Goal: Feedback & Contribution: Contribute content

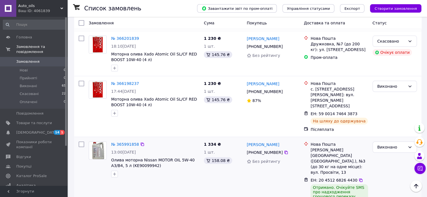
scroll to position [140, 0]
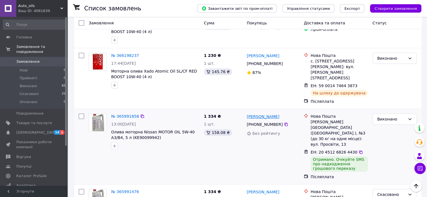
click at [266, 114] on link "[PERSON_NAME]" at bounding box center [263, 117] width 33 height 6
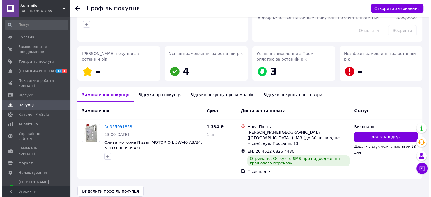
scroll to position [57, 0]
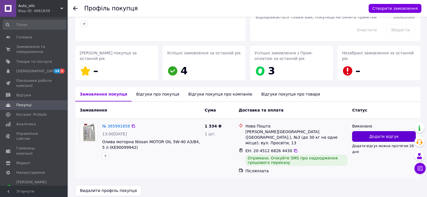
click at [386, 138] on span "Додати відгук" at bounding box center [383, 137] width 29 height 6
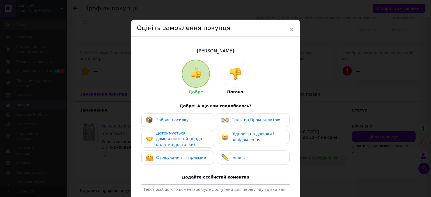
click at [160, 119] on span "Забрав посилку" at bounding box center [172, 120] width 33 height 4
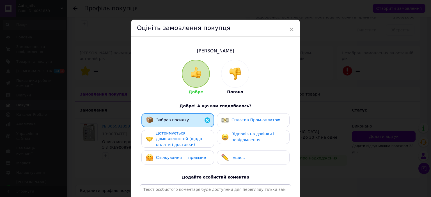
click at [166, 135] on span "Дотримується домовленостей (щодо оплати і доставки)" at bounding box center [179, 139] width 46 height 16
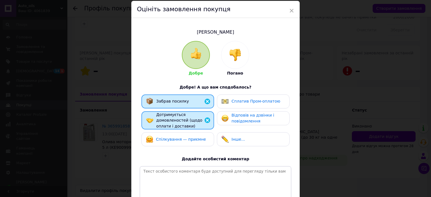
scroll to position [28, 0]
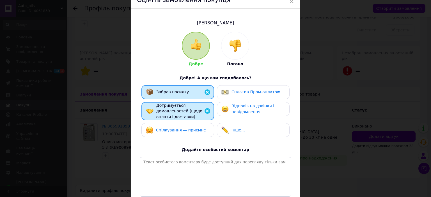
click at [252, 105] on span "Відповів на дзвінки і повідомлення" at bounding box center [253, 109] width 43 height 10
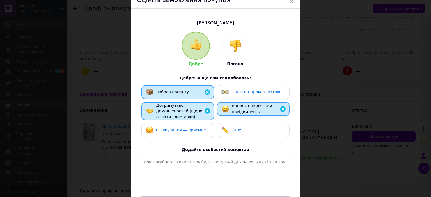
click at [182, 131] on span "Спілкування — приємне" at bounding box center [181, 130] width 50 height 4
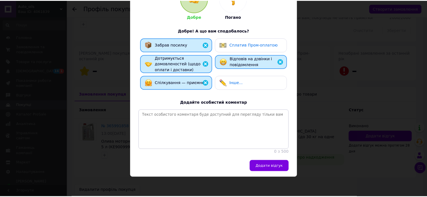
scroll to position [81, 0]
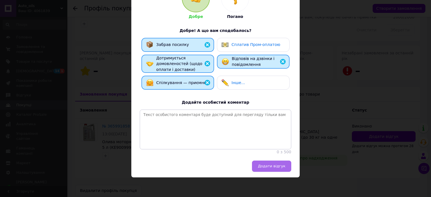
click at [275, 168] on span "Додати відгук" at bounding box center [272, 166] width 28 height 4
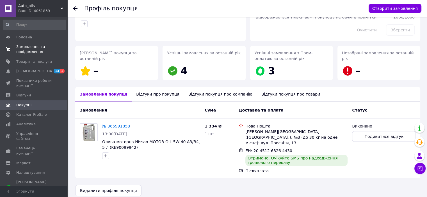
click at [30, 46] on span "Замовлення та повідомлення" at bounding box center [34, 49] width 36 height 10
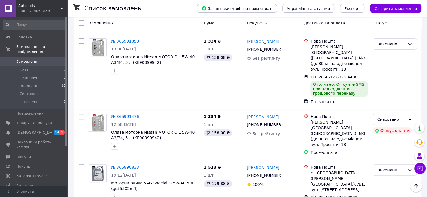
scroll to position [225, 0]
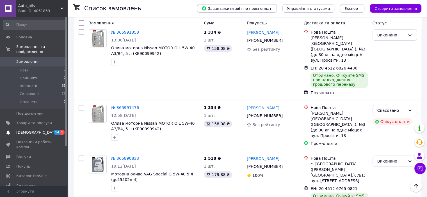
click at [27, 130] on span "[DEMOGRAPHIC_DATA]" at bounding box center [37, 132] width 42 height 5
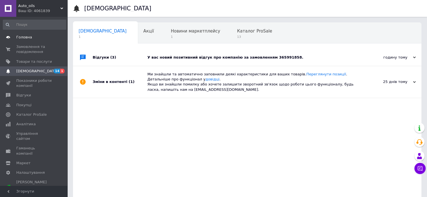
click at [25, 37] on span "Головна" at bounding box center [24, 37] width 16 height 5
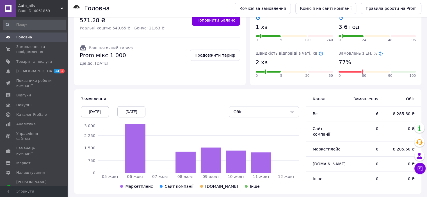
scroll to position [84, 0]
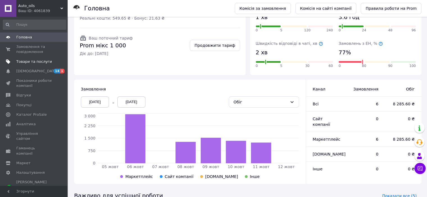
click at [28, 63] on span "Товари та послуги" at bounding box center [34, 61] width 36 height 5
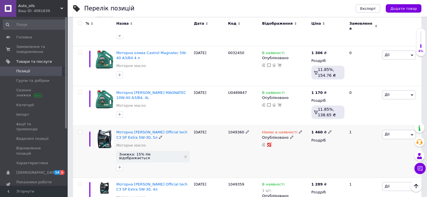
scroll to position [843, 0]
click at [20, 38] on span "Головна" at bounding box center [24, 37] width 16 height 5
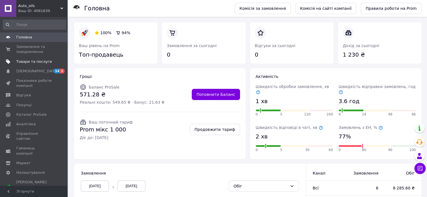
click at [29, 60] on span "Товари та послуги" at bounding box center [34, 61] width 36 height 5
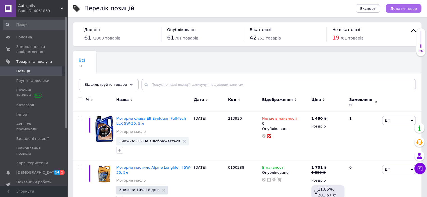
click at [401, 9] on span "Додати товар" at bounding box center [403, 8] width 27 height 4
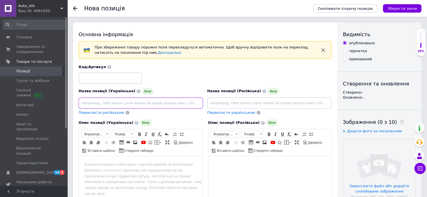
click at [92, 101] on input at bounding box center [141, 103] width 124 height 11
paste input "Моторна олива XADO 5W-30 C3 Pro Red Boost синтетична 4 л"
click at [181, 102] on input "Моторна олива XADO 5W-30 C3 Pro Red Boost синтетична 4 л" at bounding box center [141, 103] width 124 height 11
type input "Моторна олива XADO 5W-30 C3 Pro Red Boost, 4 л"
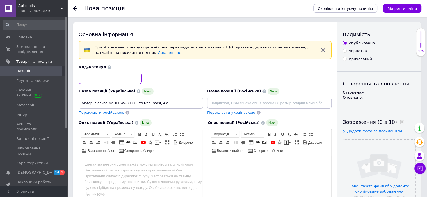
click at [94, 74] on input at bounding box center [110, 78] width 63 height 11
paste input "XA 26268"
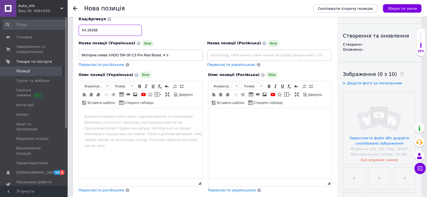
scroll to position [56, 0]
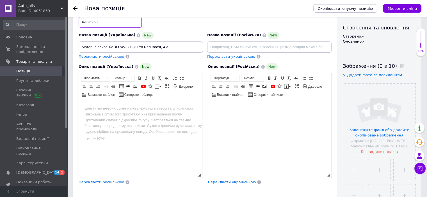
type input "XA 26268"
click at [84, 110] on html at bounding box center [140, 108] width 123 height 17
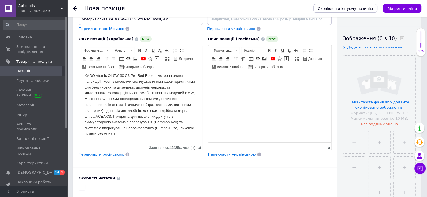
scroll to position [84, 0]
click at [93, 154] on span "Перекласти російською" at bounding box center [102, 154] width 46 height 4
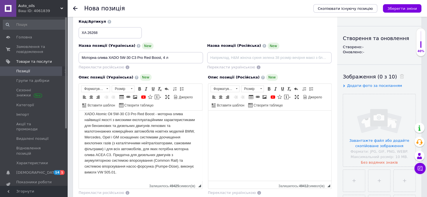
scroll to position [0, 0]
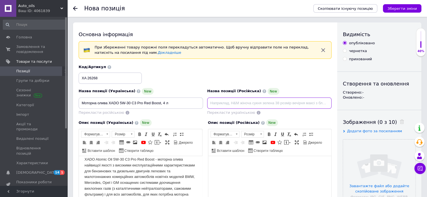
click at [226, 103] on input at bounding box center [269, 103] width 124 height 11
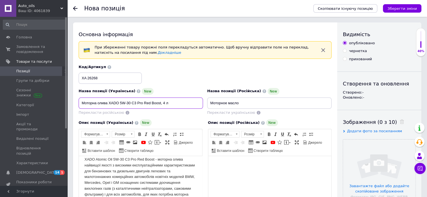
drag, startPoint x: 109, startPoint y: 104, endPoint x: 172, endPoint y: 103, distance: 62.9
click at [172, 103] on input "Моторна олива XADO 5W-30 C3 Pro Red Boost, 4 л" at bounding box center [141, 103] width 124 height 11
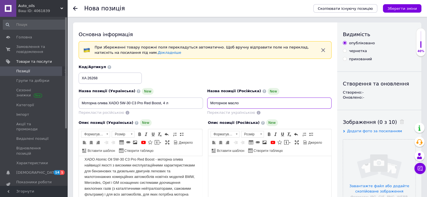
click at [251, 102] on input "Моторное масло" at bounding box center [269, 103] width 124 height 11
paste input "XADO 5W-30 C3 Pro Red Boost, 4 л"
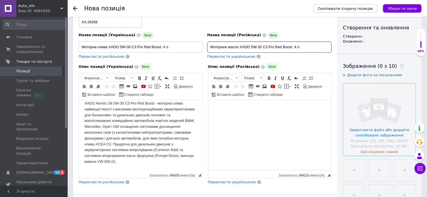
type input "Моторное масло XADO 5W-30 C3 Pro Red Boost, 4 л"
click at [376, 131] on input "file" at bounding box center [379, 120] width 72 height 72
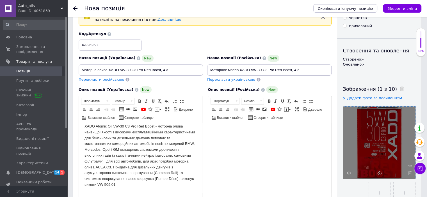
scroll to position [0, 0]
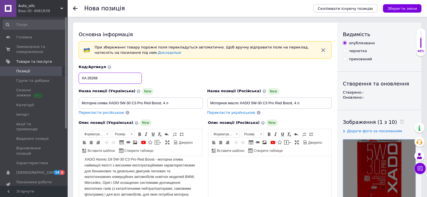
drag, startPoint x: 99, startPoint y: 78, endPoint x: 82, endPoint y: 78, distance: 16.6
click at [82, 78] on input "XA 26268" at bounding box center [110, 78] width 63 height 11
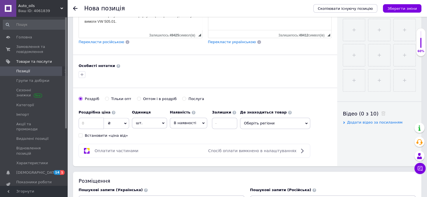
scroll to position [253, 0]
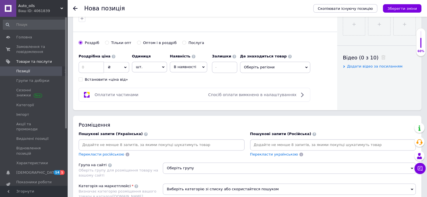
click at [90, 144] on input at bounding box center [162, 145] width 164 height 8
paste input "XA 26268"
type input "XA 26268"
click at [261, 142] on input at bounding box center [333, 145] width 164 height 8
paste input "XA 26268"
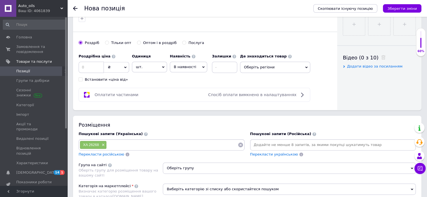
type input "XA 26268"
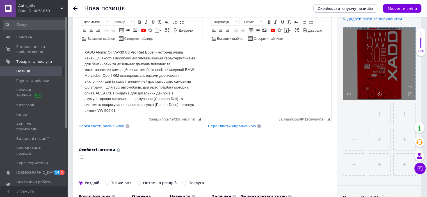
scroll to position [0, 0]
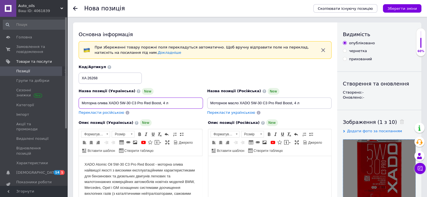
drag, startPoint x: 81, startPoint y: 103, endPoint x: 161, endPoint y: 103, distance: 79.8
click at [161, 103] on input "Моторна олива XADO 5W-30 C3 Pro Red Boost, 4 л" at bounding box center [141, 103] width 124 height 11
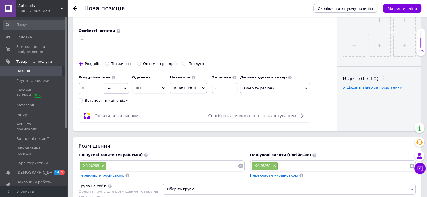
scroll to position [253, 0]
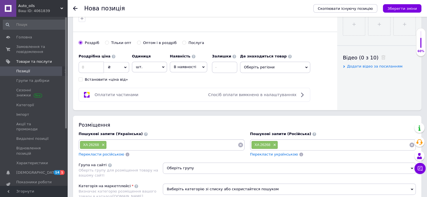
click at [122, 144] on input at bounding box center [172, 145] width 131 height 8
paste input "Моторна олива XADO 5W-30 C3 Pro Red Boost"
type input "Моторна олива XADO 5W-30 C3 Pro Red Boost"
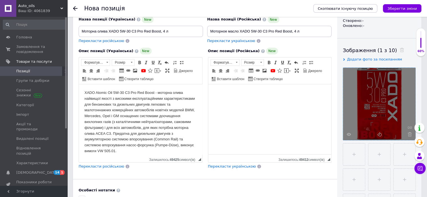
scroll to position [28, 0]
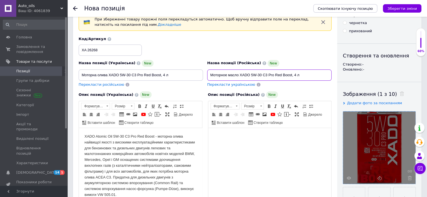
drag, startPoint x: 210, startPoint y: 74, endPoint x: 292, endPoint y: 74, distance: 81.7
click at [292, 74] on input "Моторное масло XADO 5W-30 C3 Pro Red Boost, 4 л" at bounding box center [269, 75] width 124 height 11
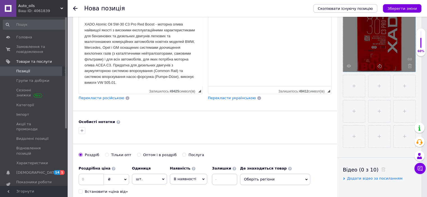
scroll to position [225, 0]
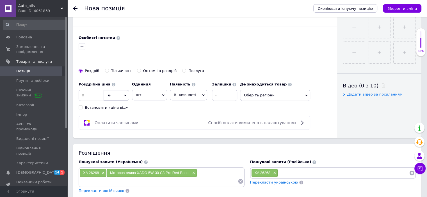
click at [291, 170] on input at bounding box center [343, 173] width 131 height 8
paste input "Моторное масло XADO 5W-30 C3 Pro Red Boost"
type input "Моторное масло XADO 5W-30 C3 Pro Red Boost"
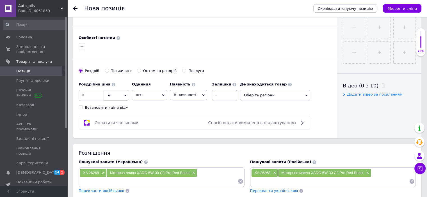
click at [137, 182] on input at bounding box center [159, 182] width 158 height 8
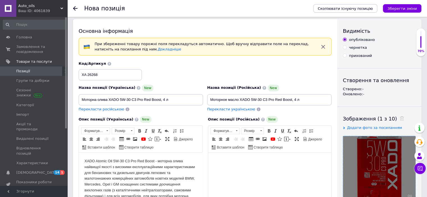
scroll to position [0, 0]
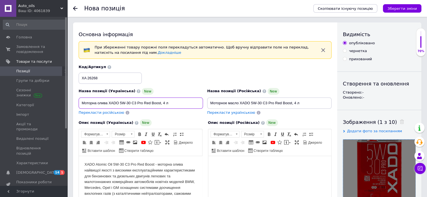
drag, startPoint x: 109, startPoint y: 101, endPoint x: 161, endPoint y: 104, distance: 51.8
click at [161, 104] on input "Моторна олива XADO 5W-30 C3 Pro Red Boost, 4 л" at bounding box center [141, 103] width 124 height 11
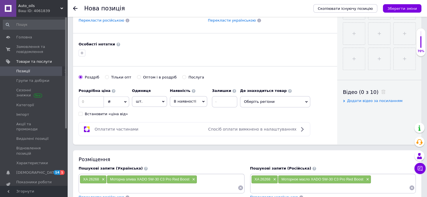
scroll to position [281, 0]
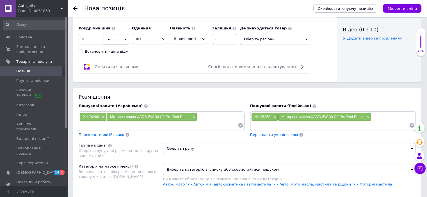
click at [103, 126] on input at bounding box center [159, 125] width 158 height 8
paste input "XADO 5W-30 C3 Pro Red Boost"
click at [101, 126] on input "XADO 5W-30 C3 Pro Red Boost" at bounding box center [159, 125] width 158 height 8
type input "XADO 5W30 C3 Pro Red Boost"
click at [260, 122] on input at bounding box center [330, 125] width 158 height 8
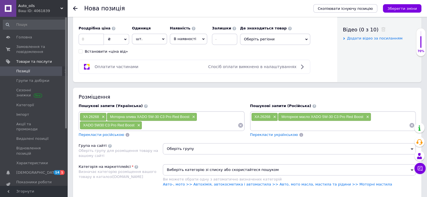
paste input "XADO 5W-30 C3 Pro Red Boost"
click at [271, 123] on input "XADO 5W-30 C3 Pro Red Boost" at bounding box center [330, 125] width 158 height 8
type input "XADO 5W30 C3 Pro Red Boost"
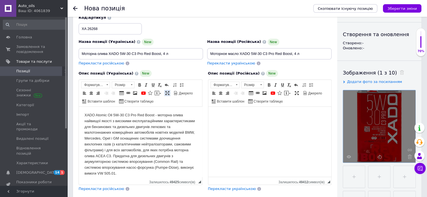
scroll to position [28, 0]
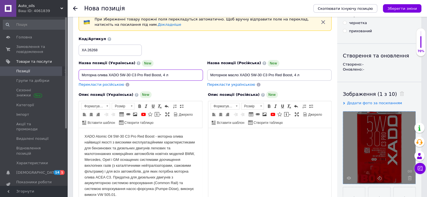
drag, startPoint x: 144, startPoint y: 75, endPoint x: 161, endPoint y: 74, distance: 16.9
click at [161, 74] on input "Моторна олива XADO 5W-30 C3 Pro Red Boost, 4 л" at bounding box center [141, 75] width 124 height 11
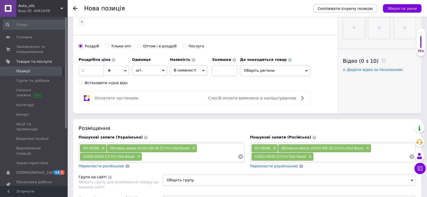
scroll to position [253, 0]
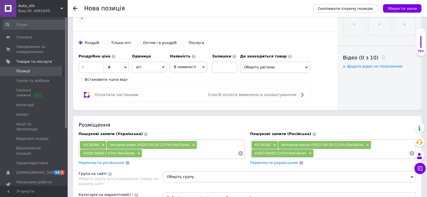
click at [151, 151] on input at bounding box center [189, 153] width 95 height 8
paste input "XADO 5W-30 C3 Pro Red Boost"
drag, startPoint x: 179, startPoint y: 152, endPoint x: 145, endPoint y: 153, distance: 33.7
click at [145, 153] on input "XADO 5W-30 C3 Pro Red Boost" at bounding box center [189, 153] width 95 height 8
click at [165, 151] on input "Red Boost" at bounding box center [189, 153] width 95 height 8
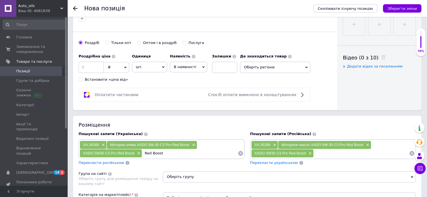
paste input "XADO 5W-30 C3 Pro"
click at [180, 153] on input "Red Boost XADO 5W-30 C3 Pro" at bounding box center [189, 153] width 95 height 8
click at [193, 153] on input "Red Boost XADO 5W30 C3 Pro" at bounding box center [189, 153] width 95 height 8
type input "Red Boost XADO 5W30"
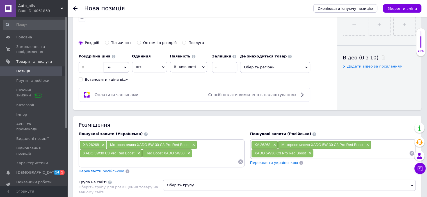
click at [320, 153] on input at bounding box center [361, 153] width 95 height 8
paste input "XADO 5W-30 C3 Pro"
click at [334, 152] on input "XADO 5W-30 C3 Pro" at bounding box center [361, 153] width 95 height 8
type input "XADO 5W30 C3 Pro"
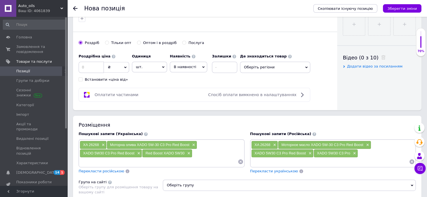
click at [160, 162] on input at bounding box center [159, 162] width 158 height 8
click at [264, 170] on li "Xado 5W-30 C3 Pro" at bounding box center [333, 172] width 165 height 8
click at [107, 163] on input at bounding box center [159, 162] width 158 height 8
type input "Моторна олива хадо ред буст"
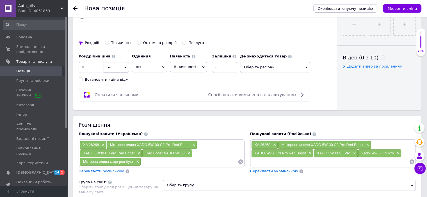
click at [149, 159] on input at bounding box center [189, 162] width 97 height 8
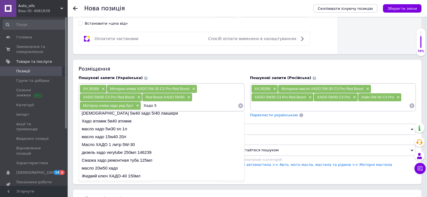
scroll to position [0, 0]
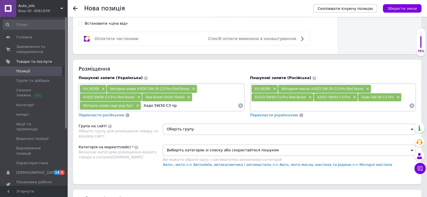
type input "Хадо 5W30 C3 про"
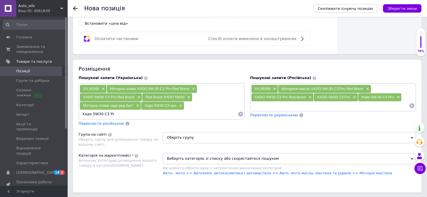
type input "Хадо 5W30 C3 Pro"
drag, startPoint x: 116, startPoint y: 113, endPoint x: 75, endPoint y: 115, distance: 40.5
click at [75, 115] on div "Розміщення Пошукові запити (Українська) XA 26268 × Моторна олива XADO 5W-30 C3 …" at bounding box center [247, 126] width 349 height 133
click at [173, 114] on input "Хадо 5W30 C3 Pro" at bounding box center [159, 114] width 158 height 8
click at [268, 105] on input at bounding box center [330, 106] width 158 height 8
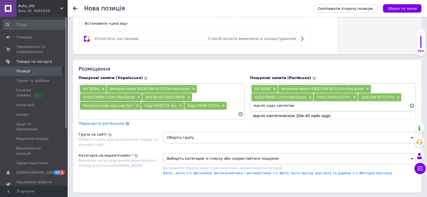
type input "масло хадо синтетика"
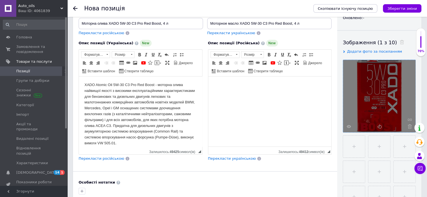
scroll to position [28, 0]
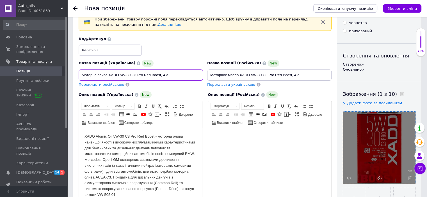
drag, startPoint x: 110, startPoint y: 74, endPoint x: 169, endPoint y: 76, distance: 59.0
click at [169, 76] on input "Моторна олива XADO 5W-30 C3 Pro Red Boost, 4 л" at bounding box center [141, 75] width 124 height 11
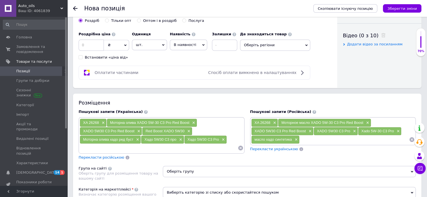
scroll to position [281, 0]
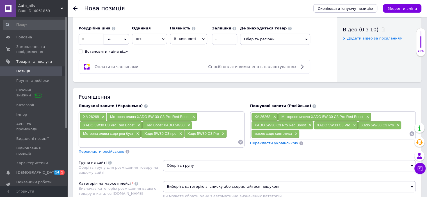
click at [101, 144] on input at bounding box center [159, 142] width 158 height 8
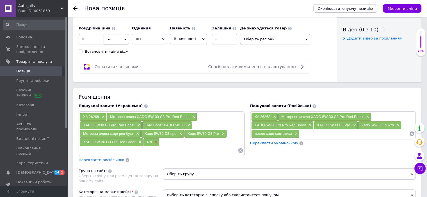
click at [156, 140] on span "×" at bounding box center [155, 142] width 4 height 5
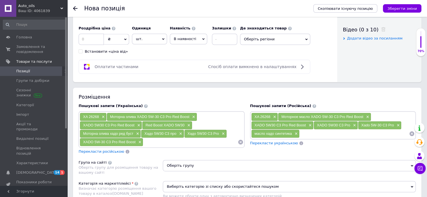
click at [306, 133] on input at bounding box center [355, 134] width 110 height 8
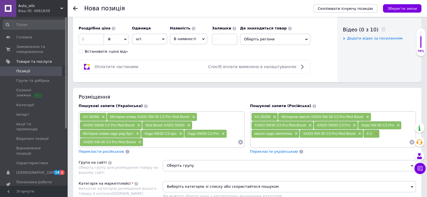
click at [376, 133] on span "×" at bounding box center [375, 134] width 4 height 5
click at [153, 142] on input at bounding box center [190, 142] width 94 height 8
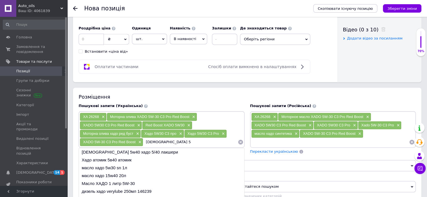
click at [158, 141] on input "[DEMOGRAPHIC_DATA] 5" at bounding box center [190, 142] width 94 height 8
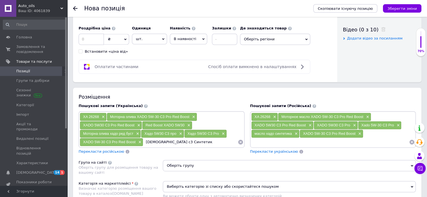
type input "[DEMOGRAPHIC_DATA] c3 Синтетика"
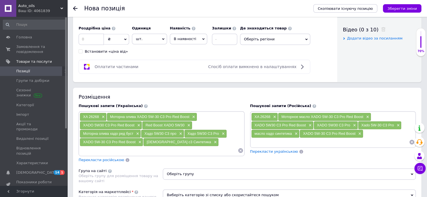
click at [271, 139] on input at bounding box center [330, 142] width 158 height 8
type input "[DEMOGRAPHIC_DATA] 5w30 C3 4 l"
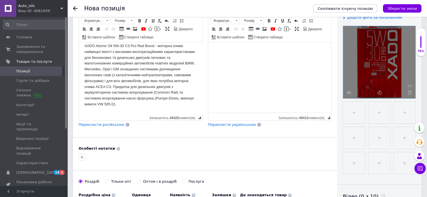
scroll to position [0, 0]
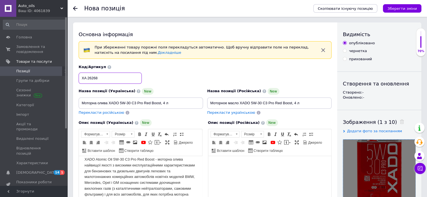
drag, startPoint x: 101, startPoint y: 75, endPoint x: 77, endPoint y: 76, distance: 24.7
click at [77, 76] on div "Код/Артикул XA 26268" at bounding box center [205, 74] width 257 height 23
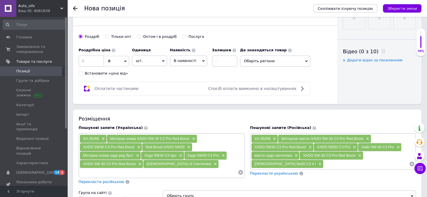
scroll to position [281, 0]
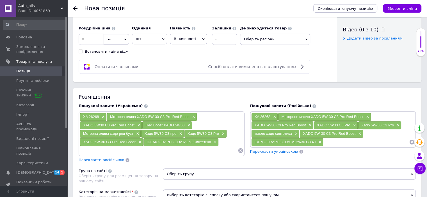
click at [96, 151] on input at bounding box center [159, 151] width 158 height 8
paste input "XA 26268"
click at [88, 149] on input "XA 26268" at bounding box center [159, 151] width 158 height 8
type input "XA26268"
click at [331, 140] on input at bounding box center [367, 142] width 86 height 8
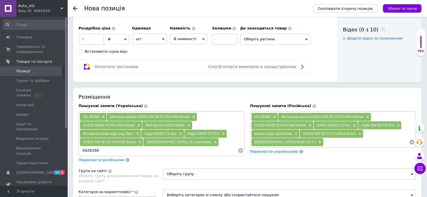
paste input "XA 26268"
click at [324, 141] on input "XA 26268" at bounding box center [367, 142] width 86 height 8
type input "XA26268"
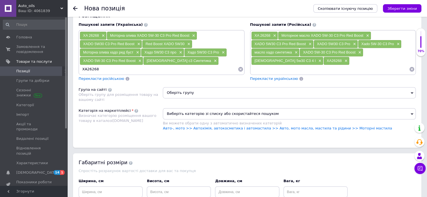
scroll to position [365, 0]
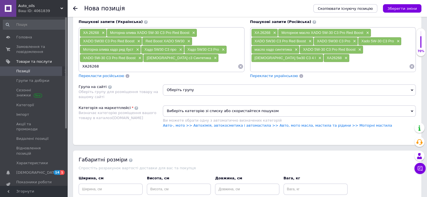
click at [410, 88] on span "Оберіть групу" at bounding box center [289, 90] width 253 height 11
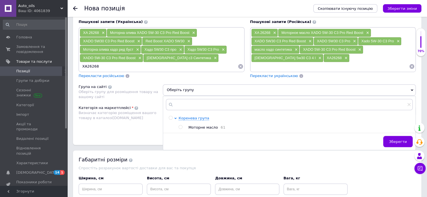
click at [181, 126] on input "radio" at bounding box center [181, 128] width 4 height 4
radio input "true"
click at [400, 140] on span "Зберегти" at bounding box center [398, 142] width 18 height 4
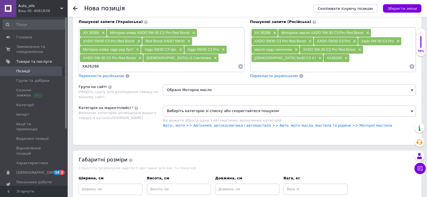
click at [407, 109] on span "Виберіть категорію зі списку або скористайтеся пошуком" at bounding box center [289, 111] width 253 height 11
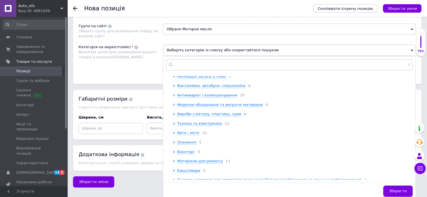
scroll to position [156, 0]
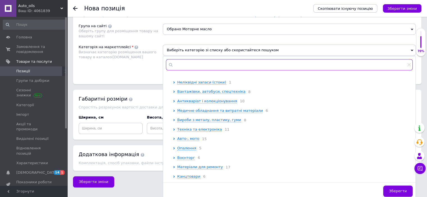
click at [186, 60] on input "text" at bounding box center [289, 64] width 247 height 11
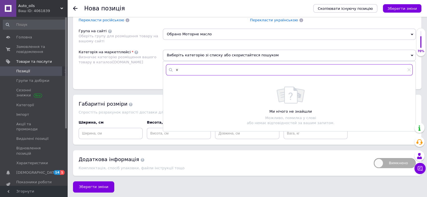
scroll to position [0, 0]
type input "v"
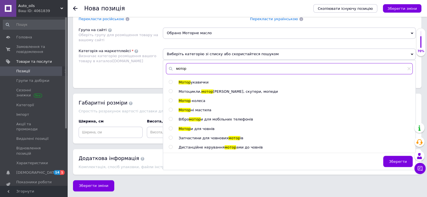
scroll to position [421, 0]
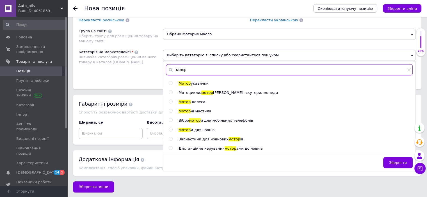
type input "мотор"
click at [171, 109] on input "radio" at bounding box center [171, 111] width 4 height 4
radio input "true"
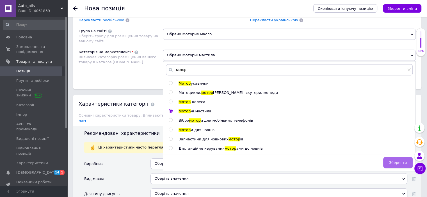
click at [401, 161] on span "Зберегти" at bounding box center [398, 163] width 18 height 4
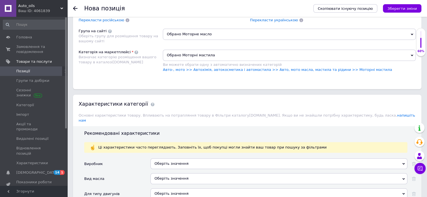
click at [402, 159] on div "Оберіть значення" at bounding box center [279, 164] width 257 height 11
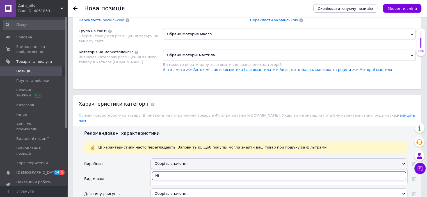
type input "[PERSON_NAME]"
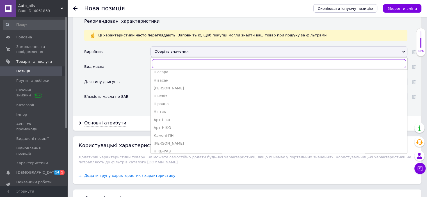
scroll to position [1091, 0]
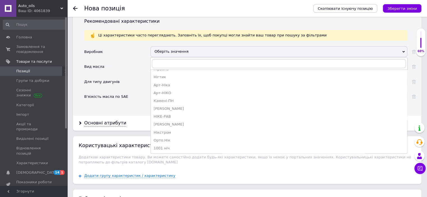
click at [120, 61] on div "Вид масла" at bounding box center [117, 68] width 66 height 15
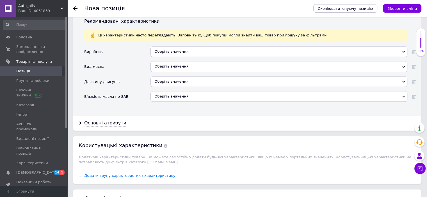
click at [403, 66] on icon at bounding box center [403, 67] width 3 height 3
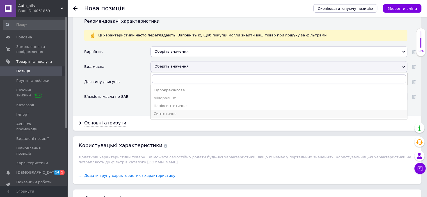
click at [165, 112] on div "Синтетичне" at bounding box center [279, 114] width 251 height 5
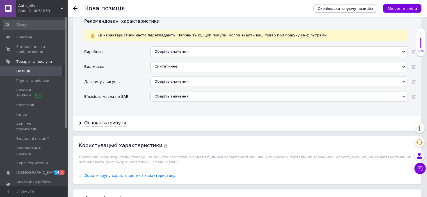
click at [174, 76] on div "Оберіть значення" at bounding box center [279, 81] width 257 height 11
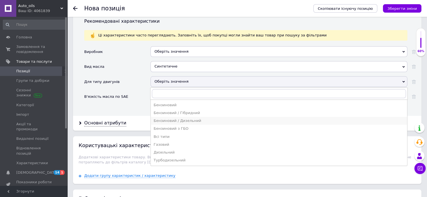
click at [165, 119] on div "Бензиновий / Дизельний" at bounding box center [279, 121] width 251 height 5
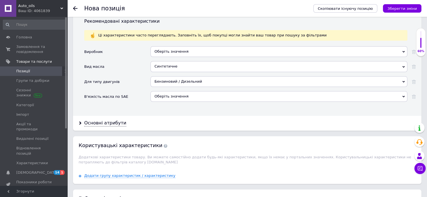
click at [176, 91] on div "Оберіть значення" at bounding box center [279, 96] width 257 height 11
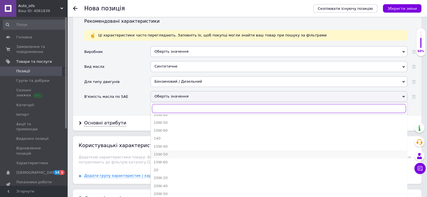
scroll to position [169, 0]
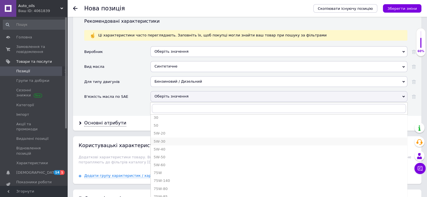
click at [166, 139] on div "5W-30" at bounding box center [279, 141] width 251 height 5
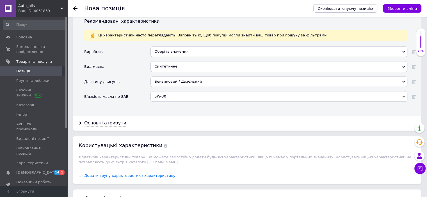
click at [190, 46] on div "Оберіть значення" at bounding box center [279, 51] width 257 height 11
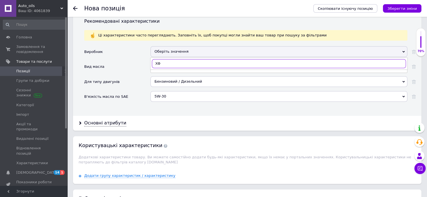
scroll to position [0, 0]
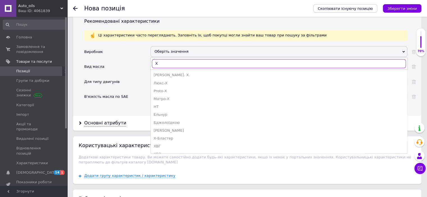
type input "ХА"
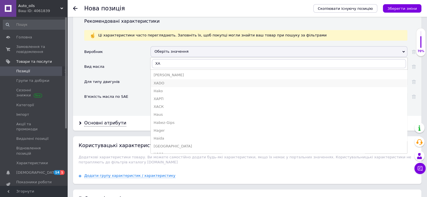
click at [162, 81] on div "ХАDО" at bounding box center [279, 83] width 251 height 5
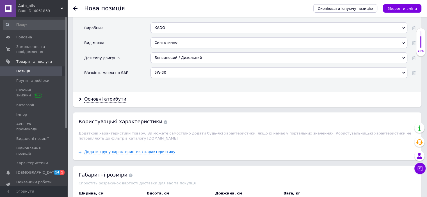
scroll to position [590, 0]
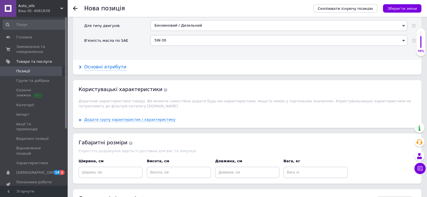
click at [89, 64] on div "Основні атрибути" at bounding box center [105, 67] width 42 height 6
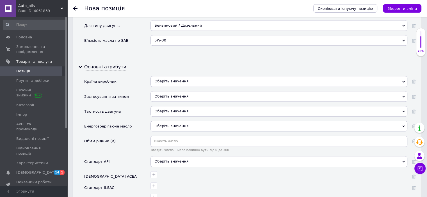
click at [395, 76] on div "Оберіть значення" at bounding box center [279, 81] width 257 height 11
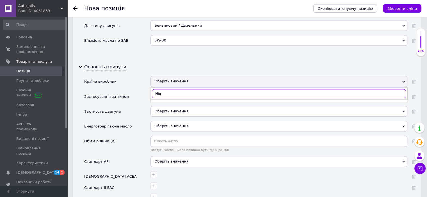
type input "Ніде"
click at [174, 103] on div "Нідерланди" at bounding box center [279, 105] width 251 height 5
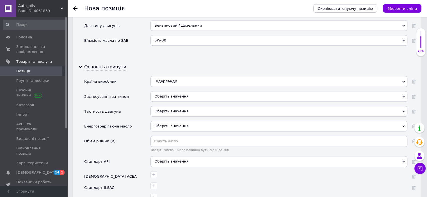
click at [184, 91] on div "Оберіть значення" at bounding box center [279, 96] width 257 height 11
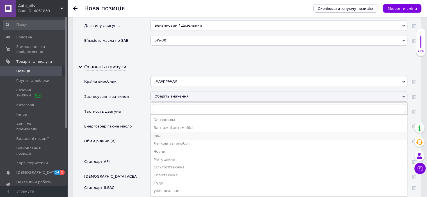
click at [160, 133] on div "Інші" at bounding box center [279, 135] width 251 height 5
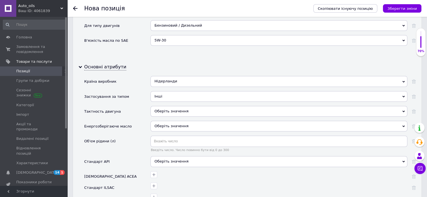
click at [182, 106] on div "Оберіть значення" at bounding box center [279, 111] width 257 height 11
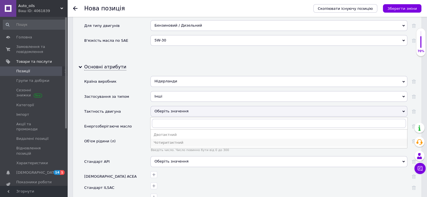
click at [164, 140] on div "Чотиритактний" at bounding box center [279, 142] width 251 height 5
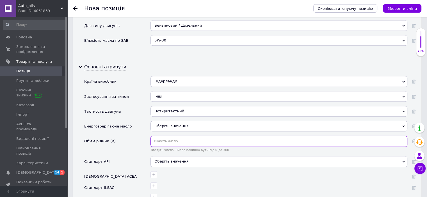
click at [161, 136] on input "text" at bounding box center [279, 141] width 257 height 11
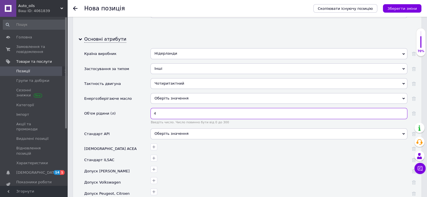
scroll to position [646, 0]
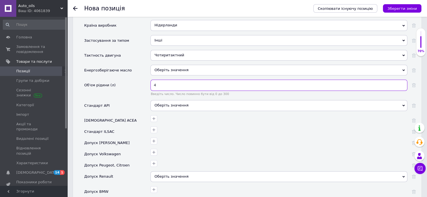
type input "4"
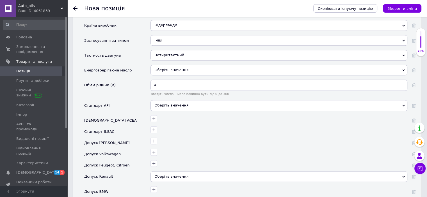
click at [402, 104] on icon at bounding box center [403, 105] width 3 height 3
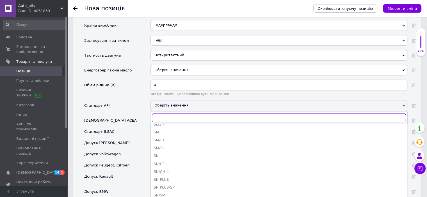
scroll to position [399, 0]
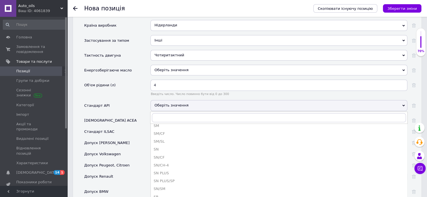
click at [158, 147] on div "SN" at bounding box center [279, 149] width 251 height 5
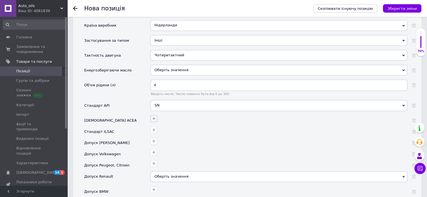
click at [154, 117] on icon "button" at bounding box center [154, 118] width 3 height 3
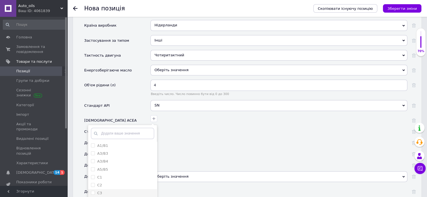
click at [94, 191] on input "C3" at bounding box center [93, 193] width 4 height 4
checkbox input "true"
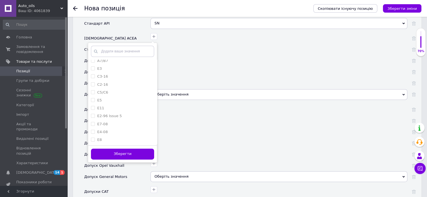
scroll to position [730, 0]
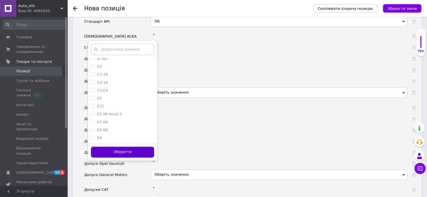
click at [145, 147] on button "Зберегти" at bounding box center [122, 152] width 63 height 11
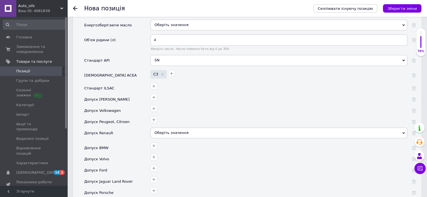
scroll to position [646, 0]
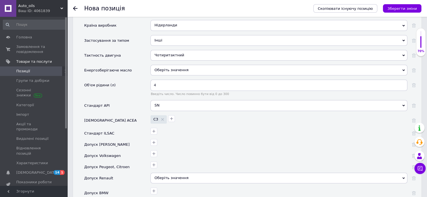
click at [182, 35] on div "Інші" at bounding box center [279, 40] width 257 height 11
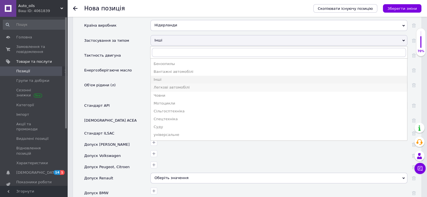
click at [180, 85] on div "Легкові автомобілі" at bounding box center [279, 87] width 251 height 5
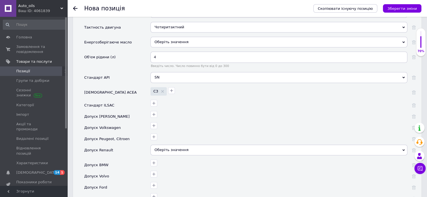
scroll to position [702, 0]
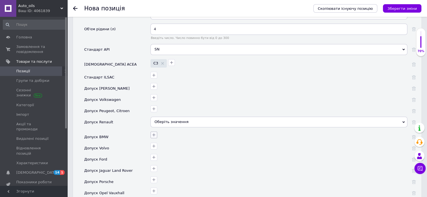
click at [153, 133] on icon "button" at bounding box center [154, 135] width 4 height 4
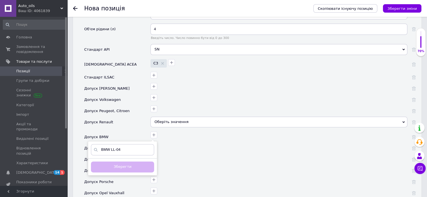
drag, startPoint x: 111, startPoint y: 140, endPoint x: 98, endPoint y: 145, distance: 14.0
click at [98, 145] on input "BMW LL-04" at bounding box center [122, 149] width 63 height 11
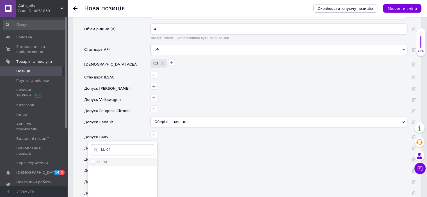
type input "LL-04"
click at [92, 160] on input "LL-04" at bounding box center [93, 162] width 4 height 4
checkbox input "true"
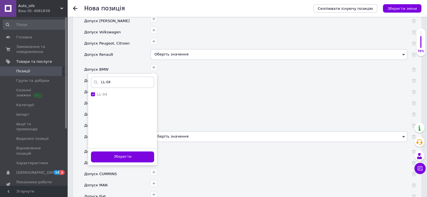
scroll to position [786, 0]
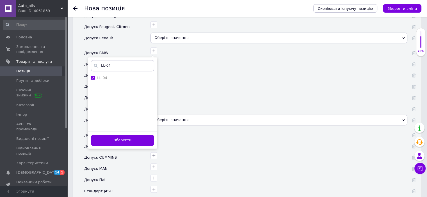
click at [140, 135] on button "Зберегти" at bounding box center [122, 140] width 63 height 11
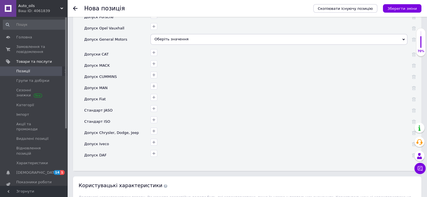
scroll to position [870, 0]
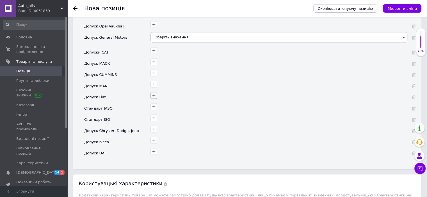
click at [154, 93] on icon "button" at bounding box center [154, 95] width 4 height 4
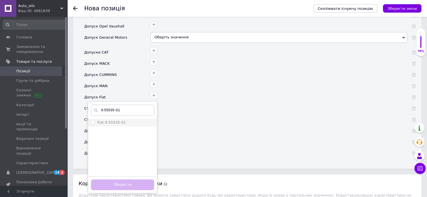
type input "9.55535-S1"
click at [93, 120] on 9\ "Fiat 9.55535-S1" at bounding box center [93, 122] width 4 height 4
checkbox 9\ "true"
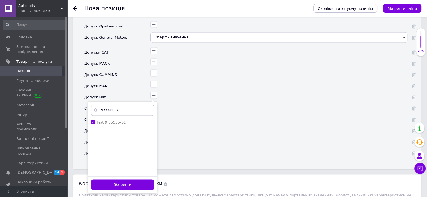
click at [128, 180] on button "Зберегти" at bounding box center [122, 185] width 63 height 11
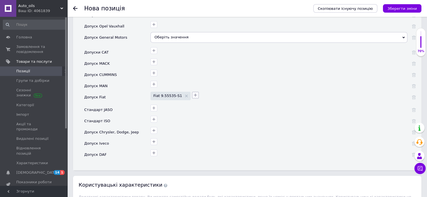
click at [193, 93] on icon "button" at bounding box center [195, 95] width 4 height 4
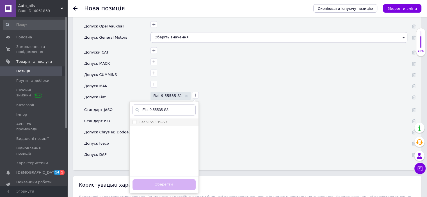
type input "Fiat 9.55535-S3"
click at [133, 120] on 9\ "Fiat 9.55535-S3" at bounding box center [135, 122] width 4 height 4
checkbox 9\ "true"
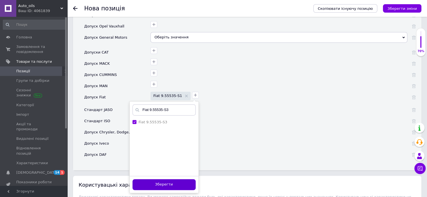
click at [148, 179] on button "Зберегти" at bounding box center [164, 184] width 63 height 11
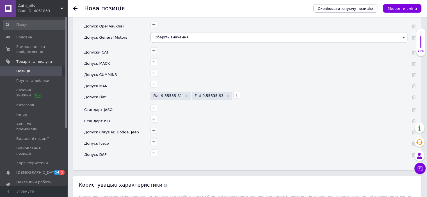
click at [167, 32] on div "Оберіть значення" at bounding box center [279, 37] width 257 height 11
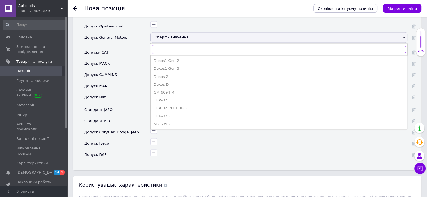
paste input "Fiat 9.55535-S3"
type input "Fiat 9.55535-S3"
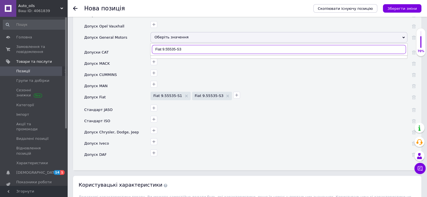
drag, startPoint x: 192, startPoint y: 42, endPoint x: 115, endPoint y: 40, distance: 77.0
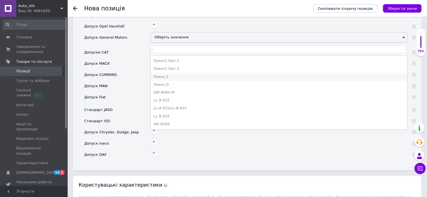
click at [165, 74] on div "Dexos 2" at bounding box center [279, 76] width 251 height 5
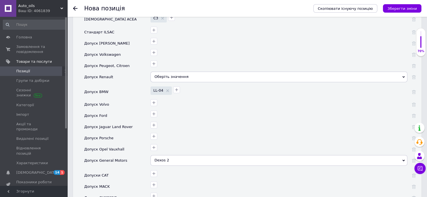
scroll to position [730, 0]
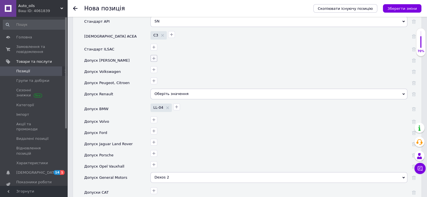
click at [154, 56] on icon "button" at bounding box center [154, 58] width 4 height 4
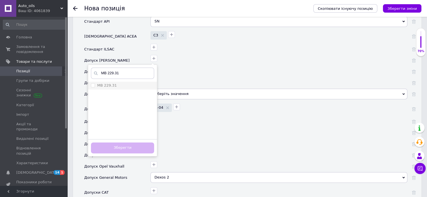
type input "MB 229.31"
drag, startPoint x: 93, startPoint y: 77, endPoint x: 92, endPoint y: 82, distance: 4.9
click at [93, 83] on 229\ "MB 229.31" at bounding box center [93, 85] width 4 height 4
checkbox 229\ "true"
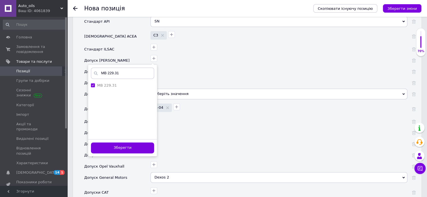
click at [126, 143] on button "Зберегти" at bounding box center [122, 148] width 63 height 11
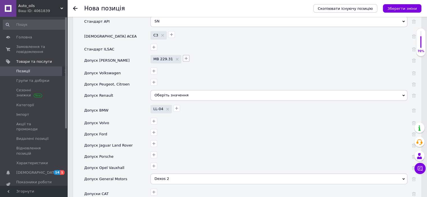
click at [184, 56] on icon "button" at bounding box center [186, 58] width 4 height 4
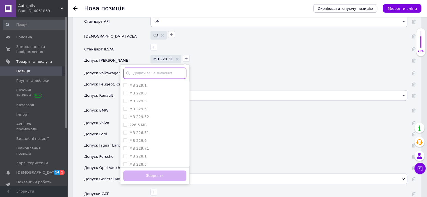
click at [141, 68] on input "text" at bounding box center [154, 73] width 63 height 11
paste input "MB 229.31"
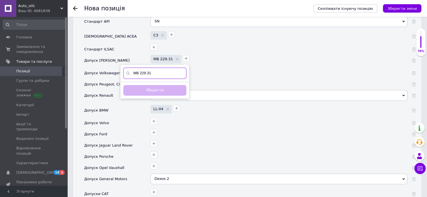
type input "MB 229.31"
click at [145, 82] on div "Зберегти" at bounding box center [154, 90] width 69 height 17
drag, startPoint x: 119, startPoint y: 65, endPoint x: 107, endPoint y: 60, distance: 13.5
click at [111, 64] on div "Країна виробник Нідерланди Австралія Австрія [GEOGRAPHIC_DATA] [GEOGRAPHIC_DATA…" at bounding box center [250, 119] width 332 height 367
click at [184, 56] on icon "button" at bounding box center [186, 58] width 4 height 4
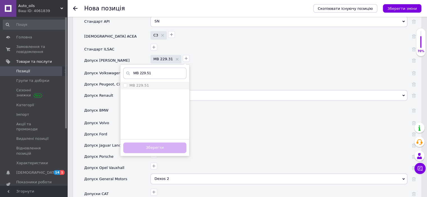
type input "MB 229.51"
click at [124, 83] on 229\ "MB 229.51" at bounding box center [125, 85] width 4 height 4
checkbox 229\ "true"
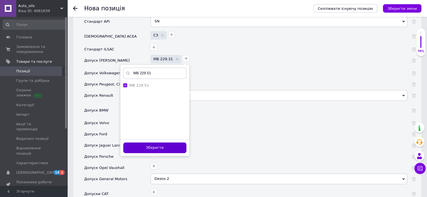
click at [157, 143] on button "Зберегти" at bounding box center [154, 148] width 63 height 11
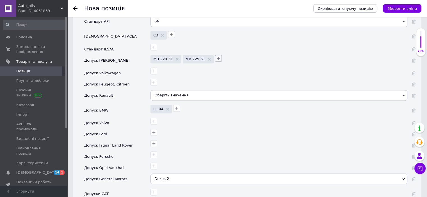
click at [216, 56] on icon "button" at bounding box center [218, 58] width 4 height 4
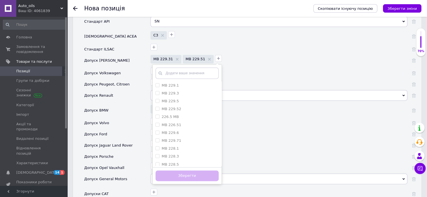
type input "MB 229.51"
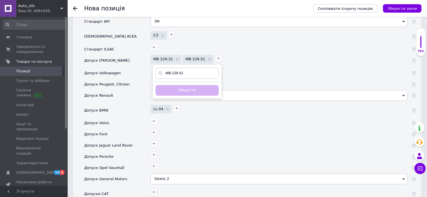
drag, startPoint x: 239, startPoint y: 66, endPoint x: 222, endPoint y: 55, distance: 20.3
click at [239, 68] on div at bounding box center [279, 73] width 257 height 11
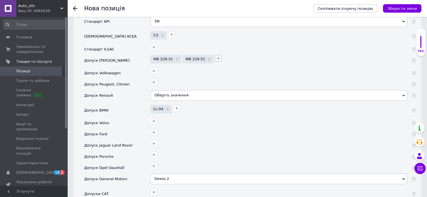
click at [216, 56] on icon "button" at bounding box center [218, 58] width 4 height 4
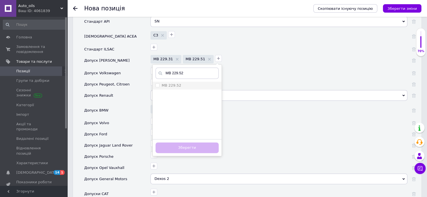
type input "MB 229.52"
click at [153, 82] on li "MB 229.52" at bounding box center [187, 86] width 69 height 8
checkbox 229\ "true"
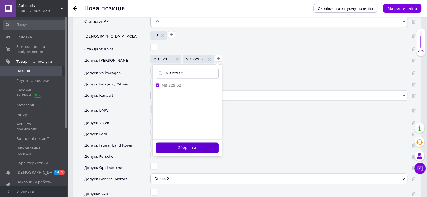
click at [196, 143] on button "Зберегти" at bounding box center [187, 148] width 63 height 11
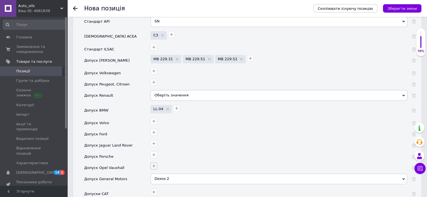
click at [155, 165] on icon "button" at bounding box center [154, 166] width 3 height 3
type input "OV0401547"
click at [92, 191] on input "OV0401547" at bounding box center [93, 193] width 4 height 4
checkbox input "true"
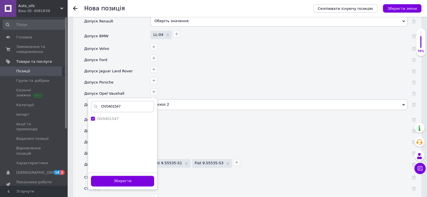
scroll to position [814, 0]
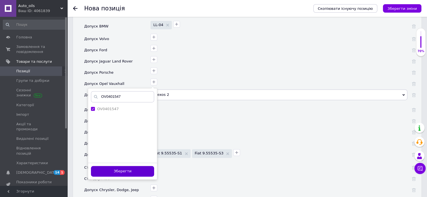
click at [134, 166] on button "Зберегти" at bounding box center [122, 171] width 63 height 11
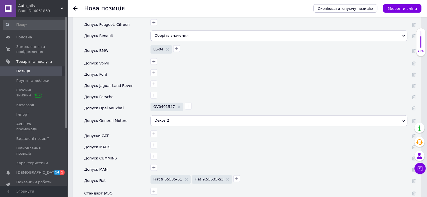
scroll to position [758, 0]
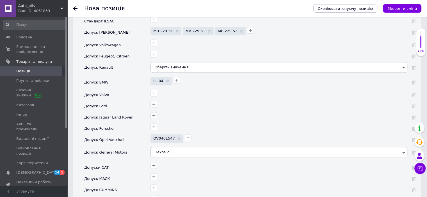
click at [190, 62] on div "Оберіть значення" at bounding box center [279, 67] width 257 height 11
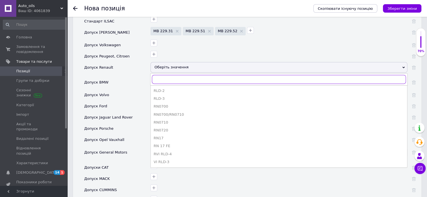
paste input "RN17"
type input "RN17"
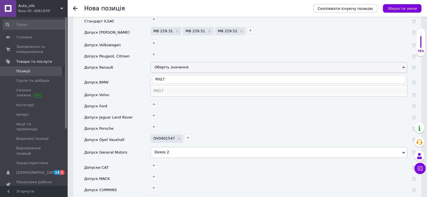
click at [166, 88] on div "RN17" at bounding box center [279, 90] width 251 height 5
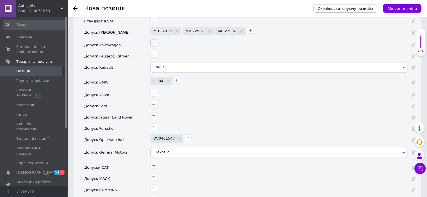
click at [153, 41] on icon "button" at bounding box center [154, 43] width 4 height 4
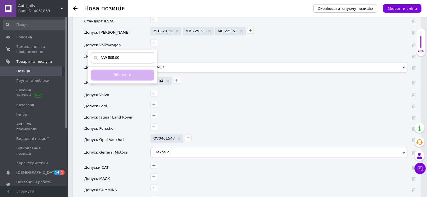
type input "VW 505.00"
click at [125, 66] on div "Зберегти" at bounding box center [122, 74] width 69 height 17
click at [123, 52] on input "VW 505.00" at bounding box center [122, 57] width 63 height 11
drag, startPoint x: 123, startPoint y: 49, endPoint x: 101, endPoint y: 49, distance: 22.2
click at [101, 52] on input "VW 505.00" at bounding box center [122, 57] width 63 height 11
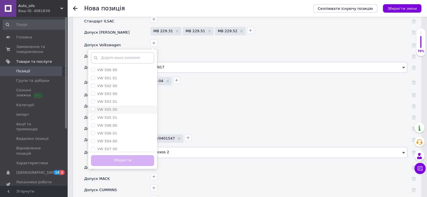
click at [93, 108] on 00 "VW 505 00" at bounding box center [93, 110] width 4 height 4
checkbox 00 "true"
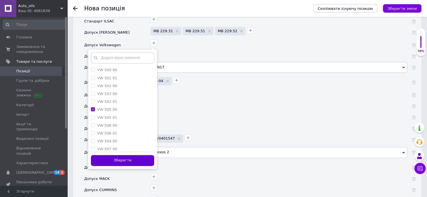
click at [129, 155] on button "Зберегти" at bounding box center [122, 160] width 63 height 11
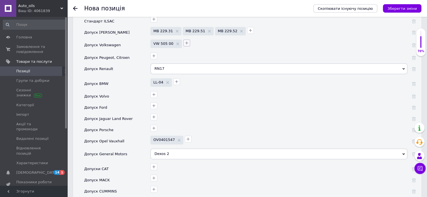
click at [185, 41] on icon "button" at bounding box center [187, 43] width 4 height 4
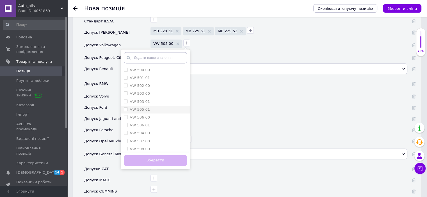
click at [124, 108] on 01 "VW 505 01" at bounding box center [126, 110] width 4 height 4
checkbox 01 "true"
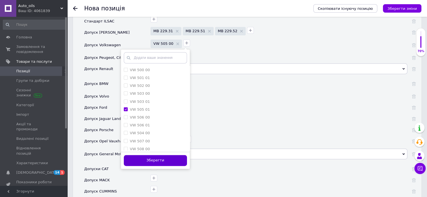
click at [155, 155] on button "Зберегти" at bounding box center [155, 160] width 63 height 11
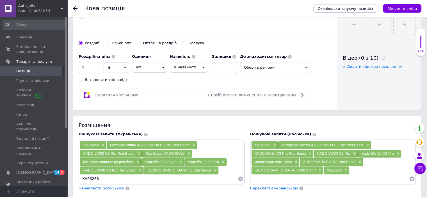
scroll to position [224, 0]
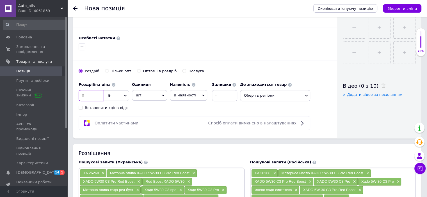
click at [92, 95] on input at bounding box center [91, 95] width 25 height 11
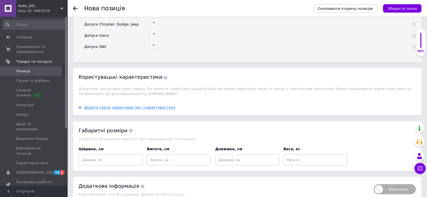
scroll to position [1003, 0]
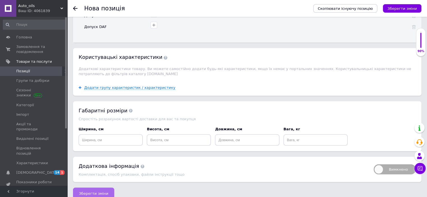
type input "2350"
click at [101, 192] on span "Зберегти зміни" at bounding box center [93, 194] width 29 height 4
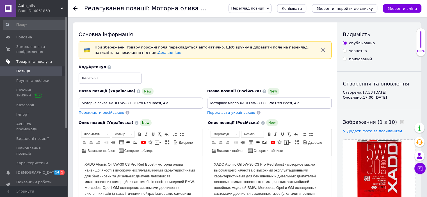
click at [29, 63] on span "Товари та послуги" at bounding box center [34, 61] width 36 height 5
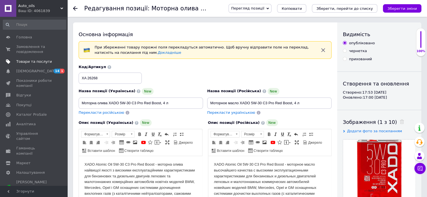
click at [25, 60] on span "Товари та послуги" at bounding box center [34, 61] width 36 height 5
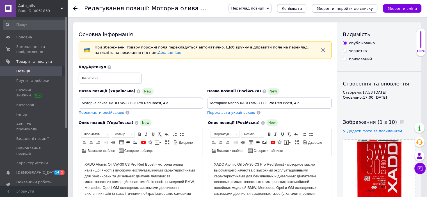
click at [65, 70] on use at bounding box center [66, 71] width 2 height 3
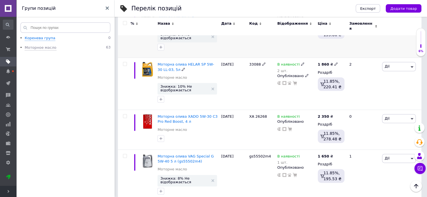
scroll to position [702, 0]
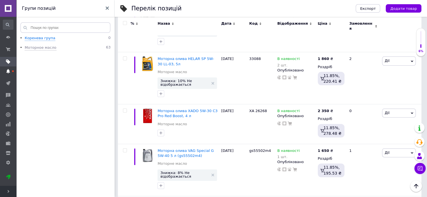
click at [8, 72] on use at bounding box center [8, 71] width 4 height 4
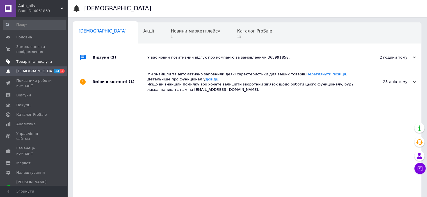
click at [26, 62] on span "Товари та послуги" at bounding box center [34, 61] width 36 height 5
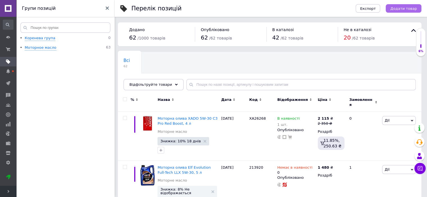
click at [408, 9] on span "Додати товар" at bounding box center [403, 8] width 27 height 4
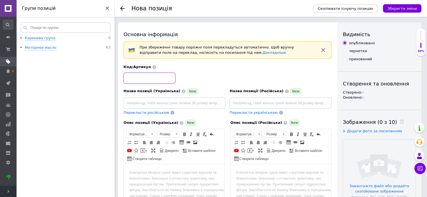
click at [135, 78] on input at bounding box center [150, 78] width 52 height 11
paste input "VW 505.00"
type input "VW 505.00"
drag, startPoint x: 150, startPoint y: 76, endPoint x: 105, endPoint y: 77, distance: 45.5
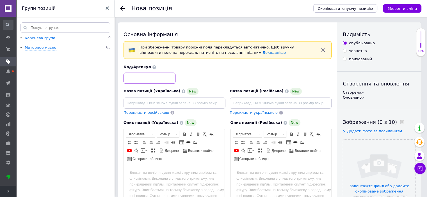
paste input "XA 26349"
type input "XA 26349"
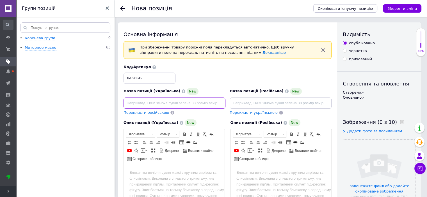
click at [136, 101] on input at bounding box center [175, 103] width 102 height 11
type input "V"
paste input "XADO 10W-40 SHPD (SL/CI-4) Red Boost полусинтетическое 5 л"
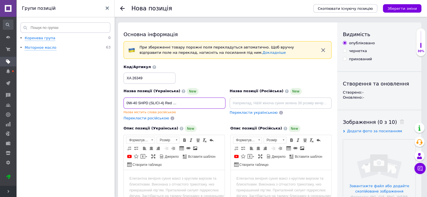
drag, startPoint x: 216, startPoint y: 104, endPoint x: 183, endPoint y: 103, distance: 33.1
click at [183, 103] on input "Моторне мастило XADO 10W-40 SHPD (SL/CI-4) Red Boost полусинтетическое 5 л" at bounding box center [175, 103] width 102 height 11
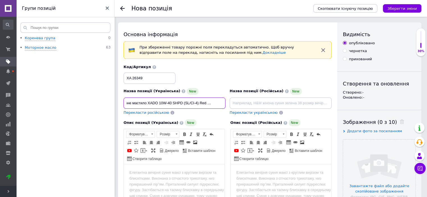
scroll to position [0, 11]
drag, startPoint x: 197, startPoint y: 104, endPoint x: 182, endPoint y: 104, distance: 15.2
click at [182, 104] on input "Моторне мастило XADO 10W-40 SHPD (SL/CI-4) Red Boost, 5 л" at bounding box center [175, 103] width 102 height 11
type input "Моторне мастило XADO 10W-40 SHPD Red Boost, 5 л"
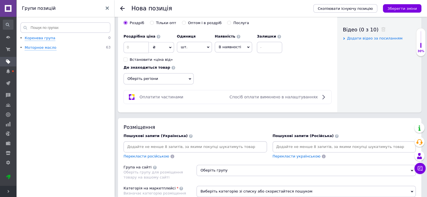
scroll to position [197, 0]
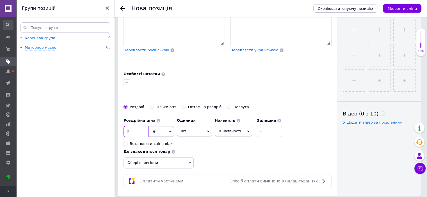
click at [133, 131] on input at bounding box center [136, 131] width 25 height 11
type input "1540"
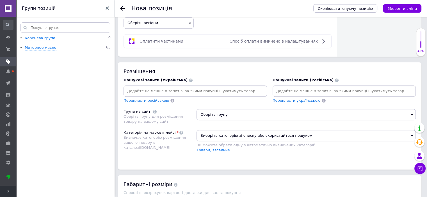
scroll to position [337, 0]
click at [220, 114] on span "Оберіть групу" at bounding box center [306, 114] width 219 height 11
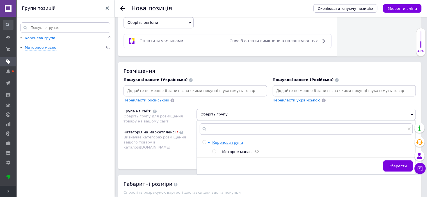
click at [213, 150] on input "radio" at bounding box center [214, 152] width 4 height 4
radio input "true"
click at [392, 162] on button "Зберегти" at bounding box center [397, 166] width 29 height 11
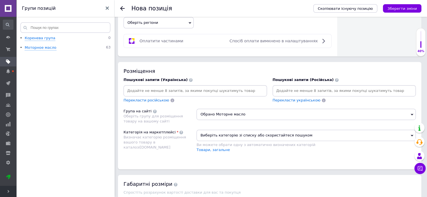
click at [217, 132] on span "Виберіть категорію зі списку або скористайтеся пошуком" at bounding box center [306, 135] width 219 height 11
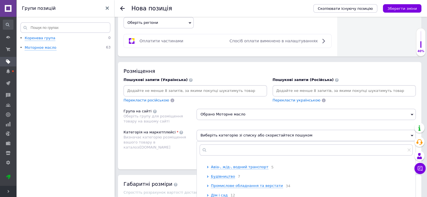
scroll to position [84, 0]
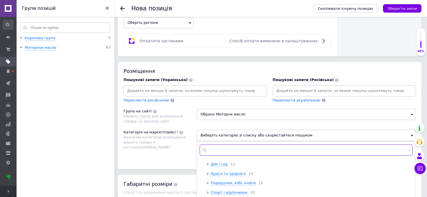
click at [221, 147] on input "text" at bounding box center [306, 150] width 213 height 11
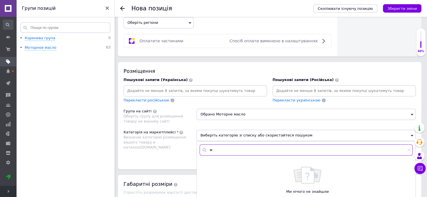
scroll to position [0, 0]
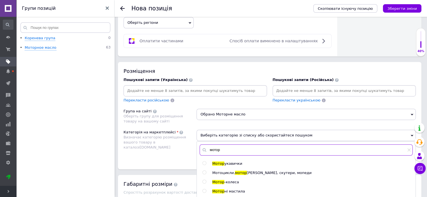
type input "мотор"
click at [204, 190] on input "radio" at bounding box center [205, 192] width 4 height 4
radio input "true"
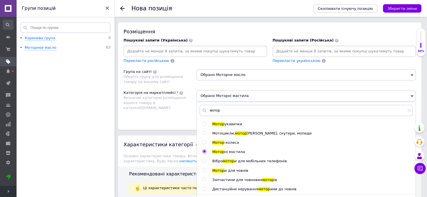
scroll to position [421, 0]
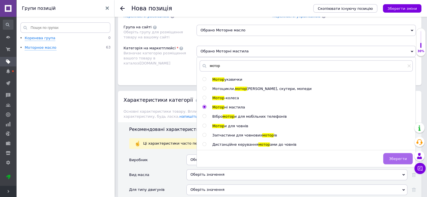
click at [399, 157] on span "Зберегти" at bounding box center [398, 159] width 18 height 4
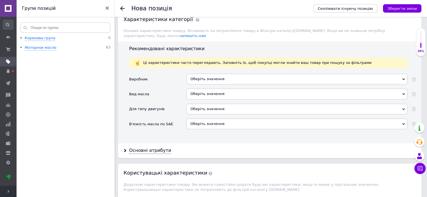
scroll to position [506, 0]
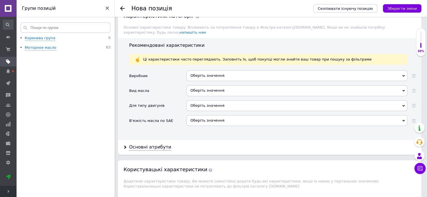
click at [403, 90] on icon at bounding box center [403, 91] width 3 height 3
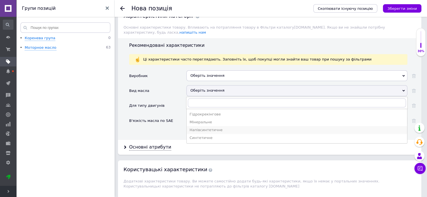
click at [203, 128] on div "Напівсинтетичне" at bounding box center [297, 130] width 215 height 5
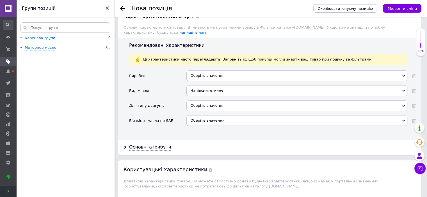
click at [210, 101] on div "Оберіть значення" at bounding box center [296, 106] width 221 height 11
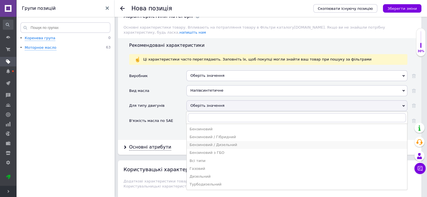
click at [230, 143] on div "Бензиновий / Дизельний" at bounding box center [297, 145] width 215 height 5
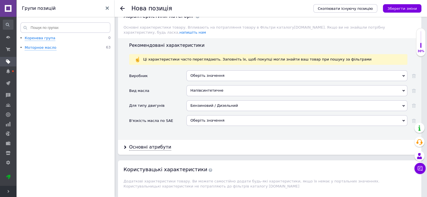
click at [211, 115] on div "Оберіть значення" at bounding box center [296, 120] width 221 height 11
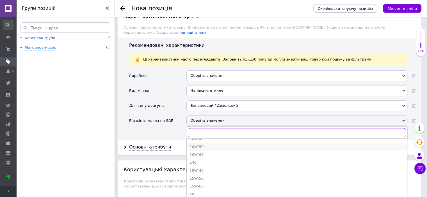
scroll to position [56, 0]
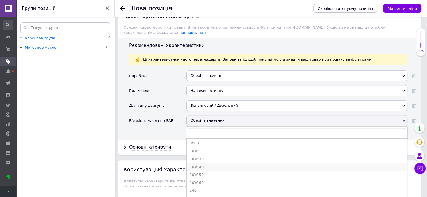
click at [203, 165] on div "10W-40" at bounding box center [297, 167] width 215 height 5
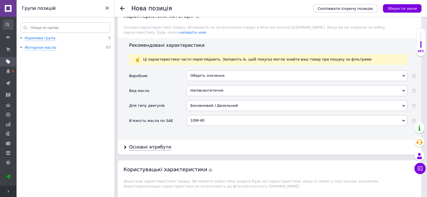
click at [229, 101] on div "Бензиновий / Дизельний" at bounding box center [296, 106] width 221 height 11
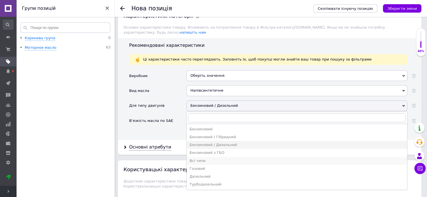
click at [197, 159] on div "Всі типи" at bounding box center [297, 161] width 215 height 5
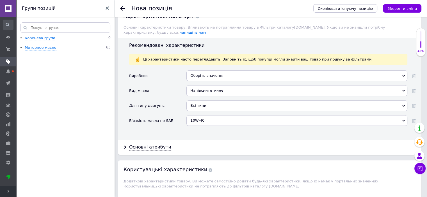
click at [397, 101] on div "Всі типи" at bounding box center [296, 106] width 221 height 11
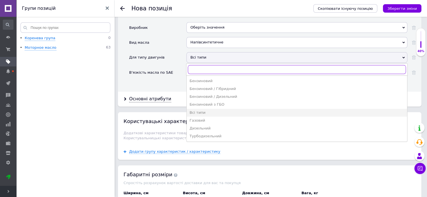
scroll to position [562, 0]
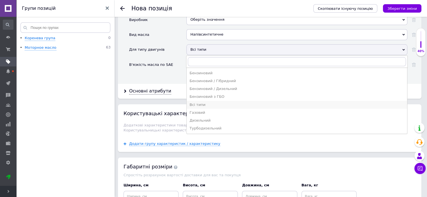
click at [206, 103] on div "Всі типи" at bounding box center [297, 105] width 215 height 5
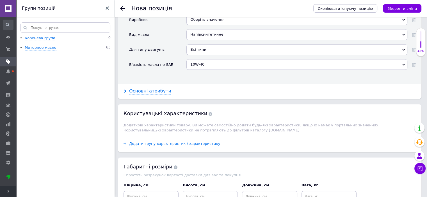
click at [160, 88] on div "Основні атрибути" at bounding box center [150, 91] width 42 height 6
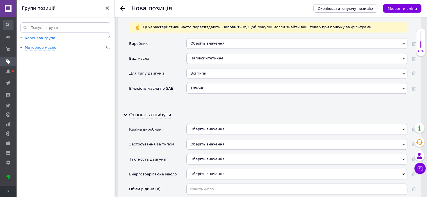
scroll to position [506, 0]
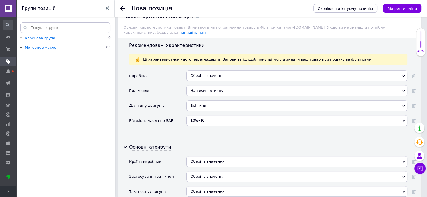
click at [212, 70] on div "Оберіть значення" at bounding box center [296, 75] width 221 height 11
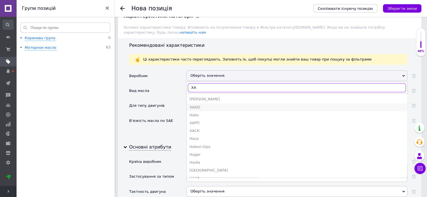
type input "ХА"
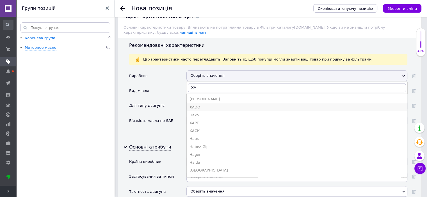
click at [194, 105] on div "ХАDО" at bounding box center [297, 107] width 215 height 5
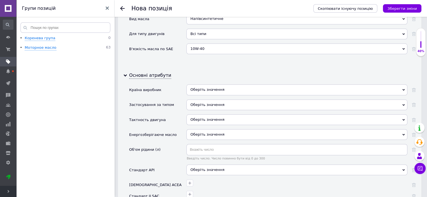
scroll to position [590, 0]
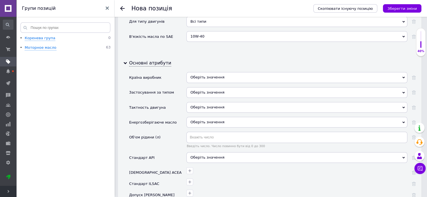
click at [213, 87] on div "Оберіть значення" at bounding box center [296, 92] width 221 height 11
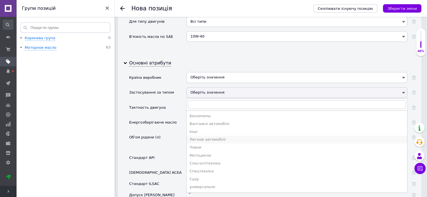
click at [201, 137] on div "Легкові автомобілі" at bounding box center [297, 139] width 215 height 5
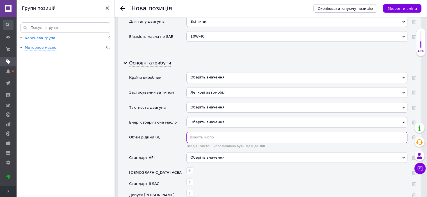
click at [196, 132] on input "text" at bounding box center [296, 137] width 221 height 11
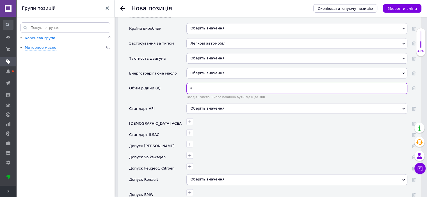
scroll to position [646, 0]
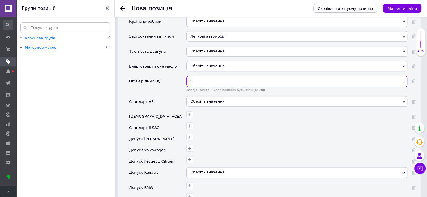
type input "4"
click at [199, 96] on div "Оберіть значення" at bounding box center [296, 101] width 221 height 11
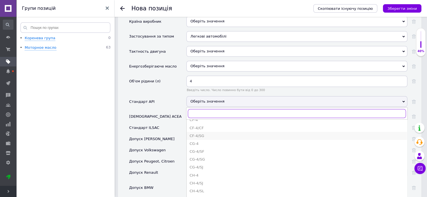
scroll to position [112, 0]
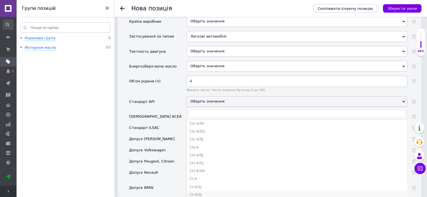
click at [204, 193] on div "CI-4/SL" at bounding box center [297, 195] width 215 height 5
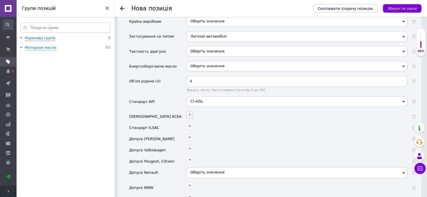
click at [191, 113] on icon "button" at bounding box center [190, 115] width 4 height 4
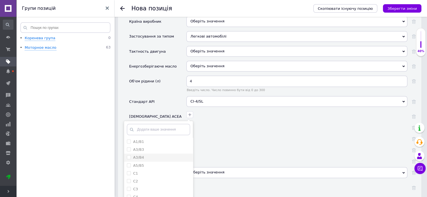
click at [129, 156] on input "A3/B4" at bounding box center [129, 158] width 4 height 4
checkbox input "true"
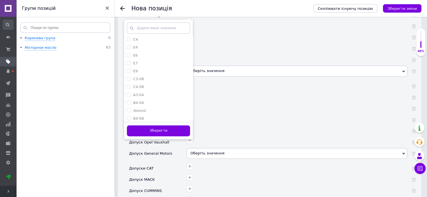
scroll to position [758, 0]
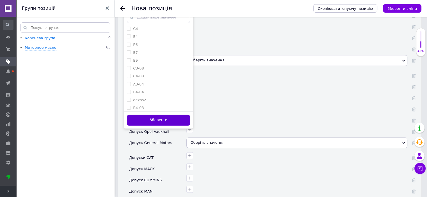
click at [172, 115] on button "Зберегти" at bounding box center [158, 120] width 63 height 11
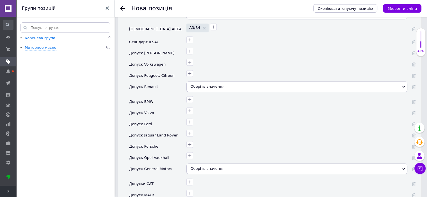
scroll to position [702, 0]
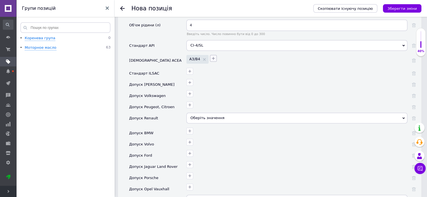
click at [215, 56] on icon "button" at bounding box center [213, 58] width 4 height 4
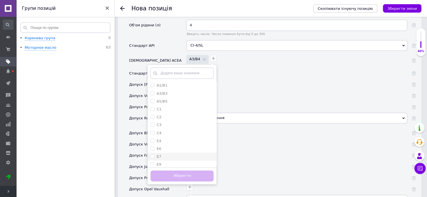
click at [152, 155] on input "E7" at bounding box center [153, 157] width 4 height 4
checkbox input "true"
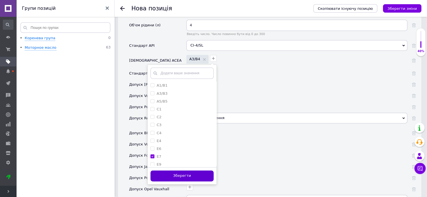
click at [185, 171] on button "Зберегти" at bounding box center [182, 176] width 63 height 11
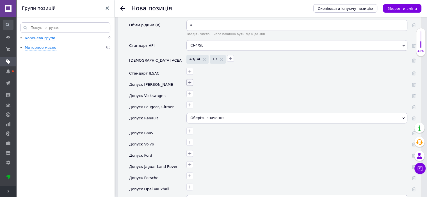
click at [189, 80] on icon "button" at bounding box center [190, 82] width 4 height 4
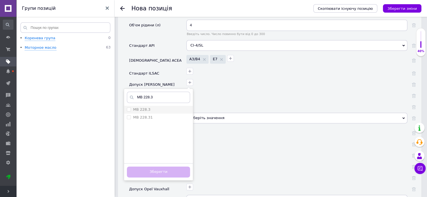
type input "MB 228.3"
click at [129, 108] on 228\ "MB 228.3" at bounding box center [129, 110] width 4 height 4
checkbox 228\ "true"
click at [164, 167] on button "Зберегти" at bounding box center [158, 172] width 63 height 11
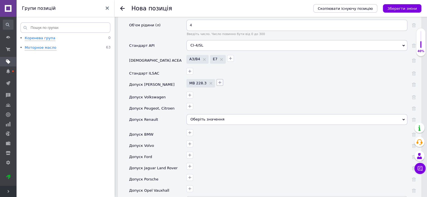
click at [219, 80] on icon "button" at bounding box center [220, 82] width 4 height 4
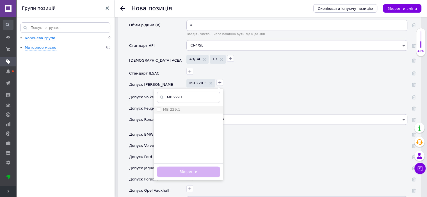
type input "MB 229.1"
click at [159, 107] on label "MB 229.1" at bounding box center [168, 109] width 23 height 5
click at [159, 108] on 229\ "MB 229.1" at bounding box center [159, 110] width 4 height 4
click at [157, 108] on 229\ "MB 229.1" at bounding box center [159, 110] width 4 height 4
checkbox 229\ "true"
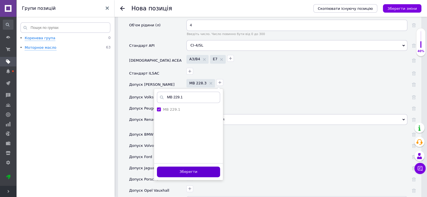
click at [183, 167] on button "Зберегти" at bounding box center [188, 172] width 63 height 11
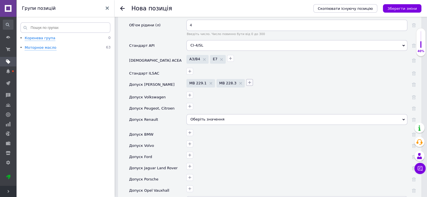
click at [248, 81] on icon "button" at bounding box center [249, 82] width 3 height 3
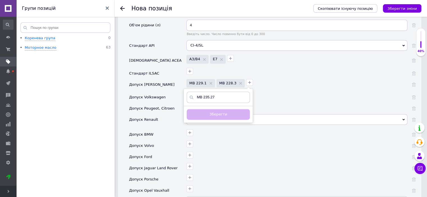
click at [193, 92] on input "MB 235.27" at bounding box center [218, 97] width 63 height 11
click at [217, 92] on input "MB 235.27" at bounding box center [218, 97] width 63 height 11
type input "MB 235.2"
drag, startPoint x: 211, startPoint y: 87, endPoint x: 192, endPoint y: 91, distance: 19.1
click at [192, 92] on input "MB 235.2" at bounding box center [218, 97] width 63 height 11
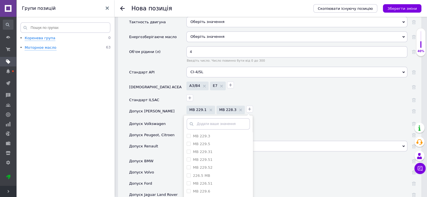
scroll to position [674, 0]
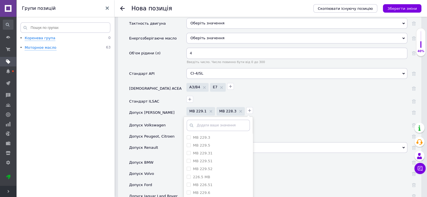
click at [269, 95] on div at bounding box center [296, 99] width 222 height 8
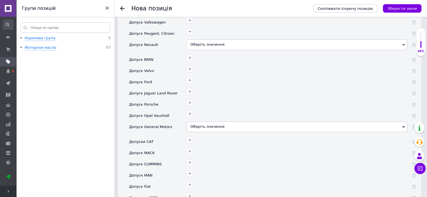
scroll to position [786, 0]
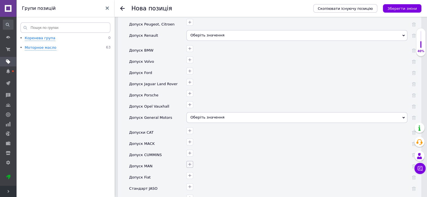
click at [190, 162] on icon "button" at bounding box center [190, 164] width 4 height 4
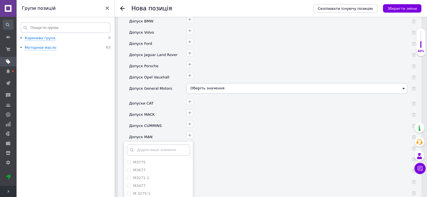
scroll to position [871, 0]
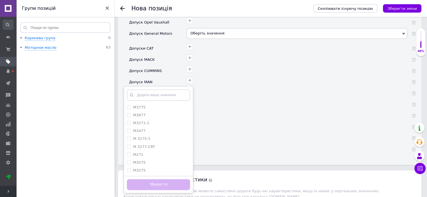
click at [151, 90] on input "text" at bounding box center [158, 95] width 63 height 11
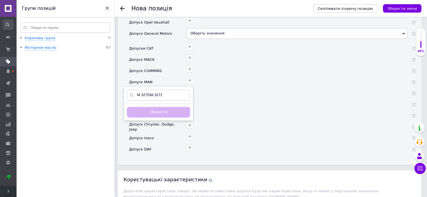
drag, startPoint x: 163, startPoint y: 87, endPoint x: 149, endPoint y: 88, distance: 14.1
click at [149, 90] on input "M 3275/M 3271" at bounding box center [158, 95] width 63 height 11
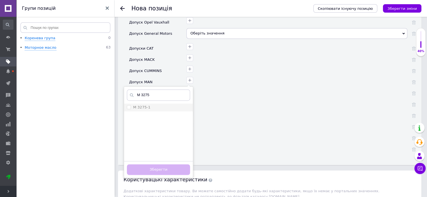
type input "M 3275"
click at [128, 105] on 3275-1 "M 3275-1" at bounding box center [129, 107] width 4 height 4
checkbox 3275-1 "true"
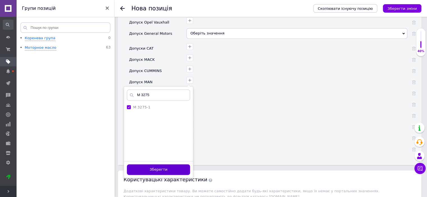
click at [166, 165] on button "Зберегти" at bounding box center [158, 170] width 63 height 11
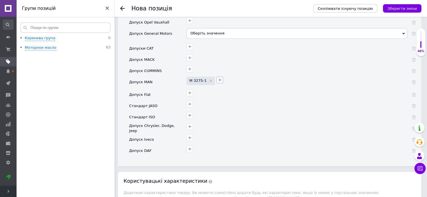
click at [219, 78] on icon "button" at bounding box center [220, 80] width 4 height 4
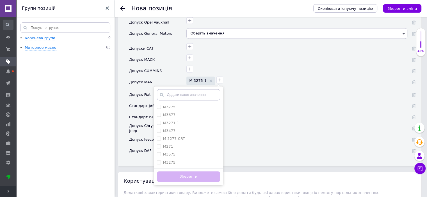
click at [175, 89] on input "text" at bounding box center [188, 94] width 63 height 11
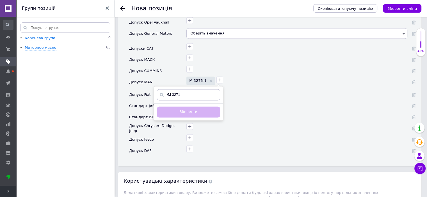
click at [166, 89] on input "/M 3271" at bounding box center [188, 94] width 63 height 11
type input "M 3271"
drag, startPoint x: 183, startPoint y: 85, endPoint x: 160, endPoint y: 86, distance: 23.6
click at [160, 89] on div "M 3271" at bounding box center [188, 94] width 63 height 11
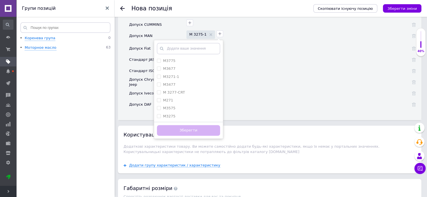
scroll to position [927, 0]
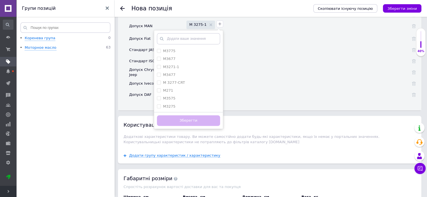
click at [261, 66] on div at bounding box center [296, 70] width 222 height 8
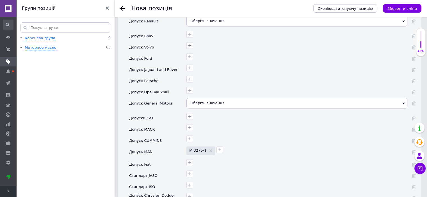
scroll to position [786, 0]
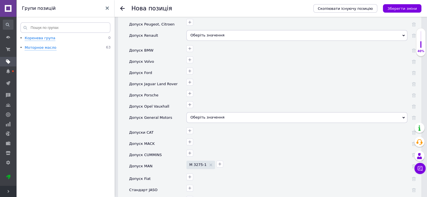
click at [229, 30] on div "Оберіть значення" at bounding box center [296, 35] width 221 height 11
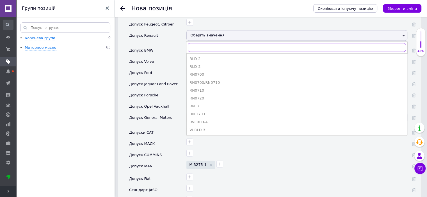
paste input "RLD/RLD-2"
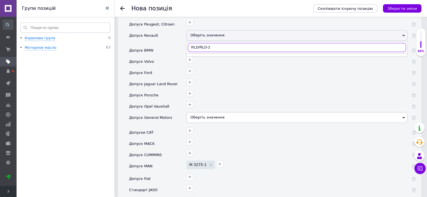
drag, startPoint x: 200, startPoint y: 38, endPoint x: 190, endPoint y: 39, distance: 9.6
click at [190, 43] on input "RLD/RLD-2" at bounding box center [297, 47] width 218 height 9
type input "RLD-2"
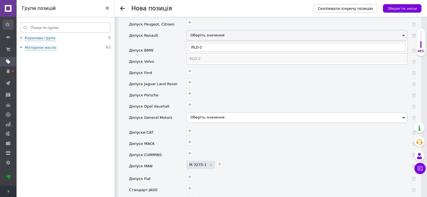
click at [192, 56] on div "RLD-2" at bounding box center [297, 58] width 215 height 5
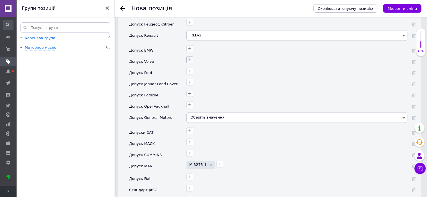
click at [191, 58] on icon "button" at bounding box center [190, 60] width 4 height 4
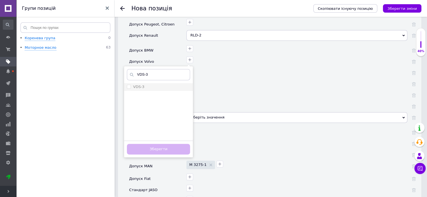
type input "VDS-3"
click at [129, 85] on input "VDS-3" at bounding box center [129, 87] width 4 height 4
checkbox input "true"
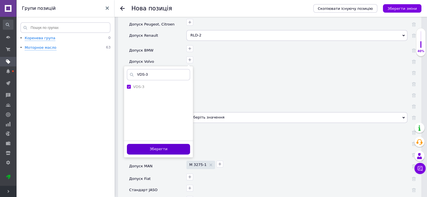
click at [159, 144] on button "Зберегти" at bounding box center [158, 149] width 63 height 11
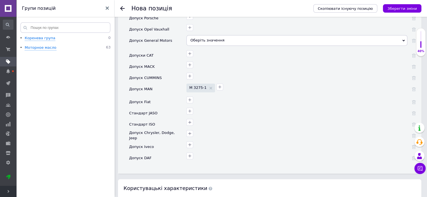
scroll to position [871, 0]
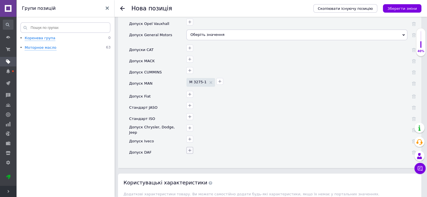
click at [189, 149] on icon "button" at bounding box center [189, 150] width 3 height 3
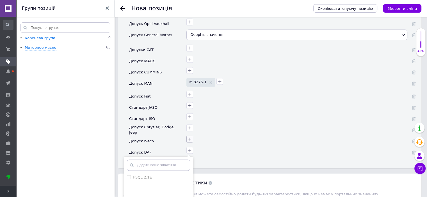
click at [191, 137] on icon "button" at bounding box center [190, 139] width 4 height 4
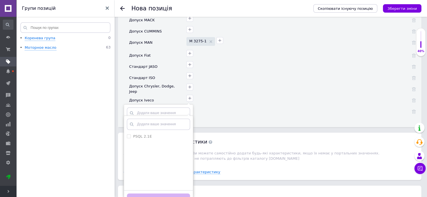
scroll to position [955, 0]
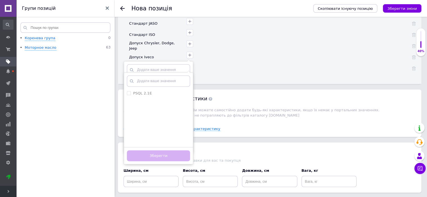
click at [233, 50] on div "Iveco 18-1811 SC1 Додати ваше значення Зберегти" at bounding box center [296, 54] width 222 height 8
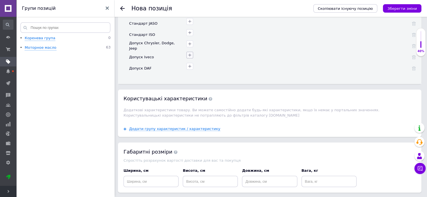
click at [190, 53] on icon "button" at bounding box center [190, 55] width 4 height 4
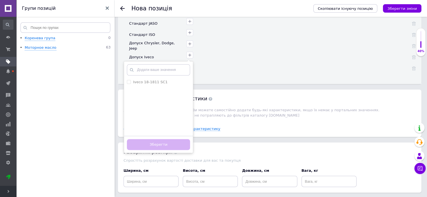
click at [235, 50] on div "Iveco 18-1811 SC1 Додати ваше значення Зберегти" at bounding box center [296, 54] width 222 height 8
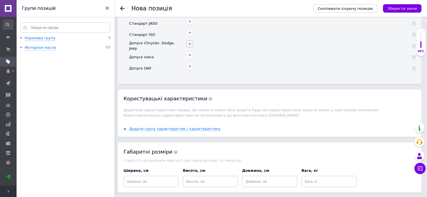
click at [189, 42] on icon "button" at bounding box center [190, 44] width 4 height 4
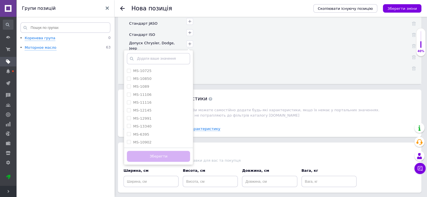
click at [262, 40] on div "MS-10725 MS-10850 MS-1089 MS-11106 MS-11116 MS-12145 MS-12991 MS-13340 MS-6395 …" at bounding box center [296, 45] width 221 height 11
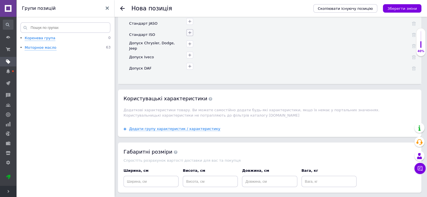
click at [192, 29] on button "button" at bounding box center [189, 32] width 7 height 7
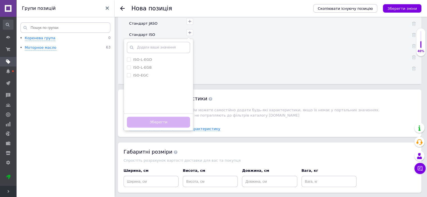
click at [258, 50] on div at bounding box center [296, 54] width 222 height 8
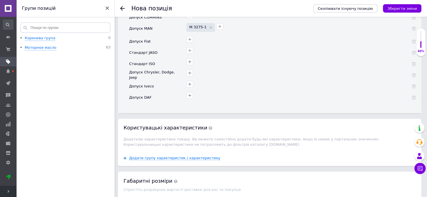
scroll to position [899, 0]
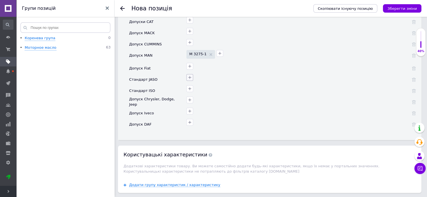
click at [192, 75] on icon "button" at bounding box center [190, 77] width 4 height 4
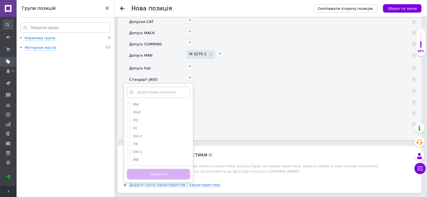
type input "DQC III-10"
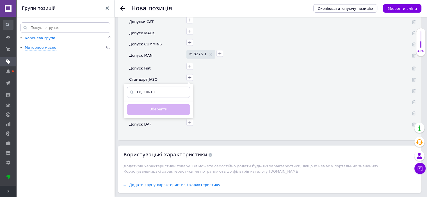
drag, startPoint x: 153, startPoint y: 84, endPoint x: 128, endPoint y: 84, distance: 25.0
click at [128, 87] on input "DQC III-10" at bounding box center [158, 92] width 63 height 11
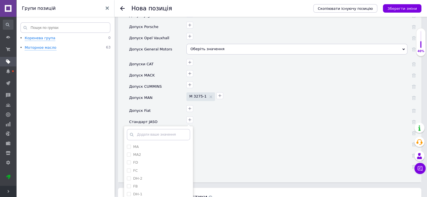
scroll to position [843, 0]
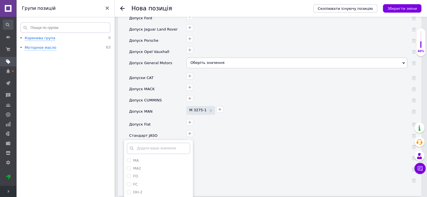
click at [273, 129] on div "MA MA2 FD FC DH-2 FB DH-1 MB Додати ваше значення Зберегти" at bounding box center [296, 133] width 222 height 8
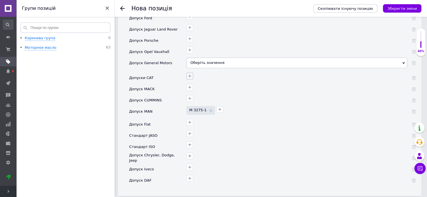
click at [190, 75] on icon "button" at bounding box center [189, 76] width 3 height 3
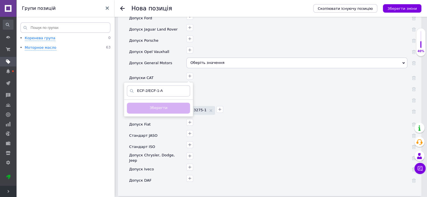
drag, startPoint x: 163, startPoint y: 82, endPoint x: 147, endPoint y: 83, distance: 16.0
click at [147, 85] on input "ECF-2/ECF-1-A" at bounding box center [158, 90] width 63 height 11
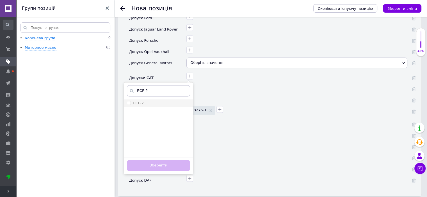
type input "ECF-2"
click at [129, 101] on input "ECF-2" at bounding box center [129, 103] width 4 height 4
checkbox input "true"
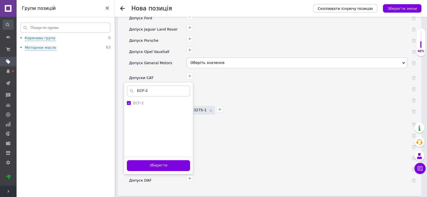
click at [161, 160] on button "Зберегти" at bounding box center [158, 165] width 63 height 11
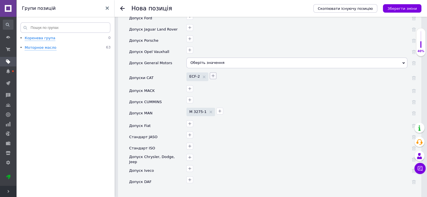
click at [211, 74] on icon "button" at bounding box center [213, 76] width 4 height 4
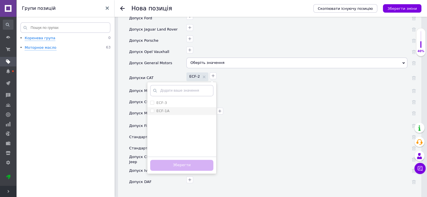
click at [151, 109] on input "ECF-1A" at bounding box center [152, 111] width 4 height 4
checkbox input "true"
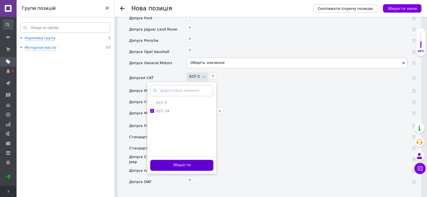
click at [183, 160] on button "Зберегти" at bounding box center [181, 165] width 63 height 11
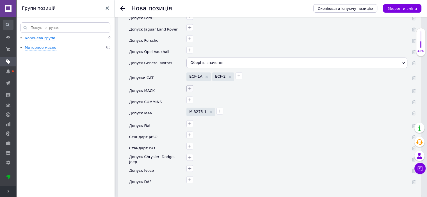
click at [190, 87] on icon "button" at bounding box center [190, 89] width 4 height 4
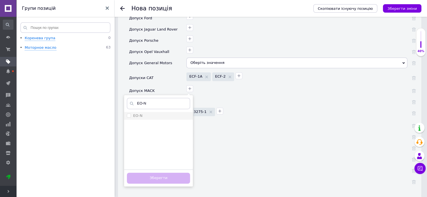
type input "EO-N"
click at [125, 112] on li "EO-N" at bounding box center [158, 116] width 69 height 8
checkbox input "true"
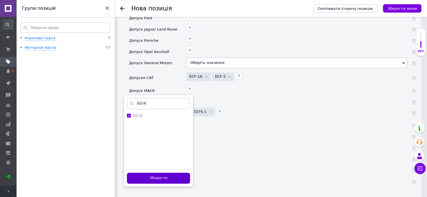
click at [156, 173] on button "Зберегти" at bounding box center [158, 178] width 63 height 11
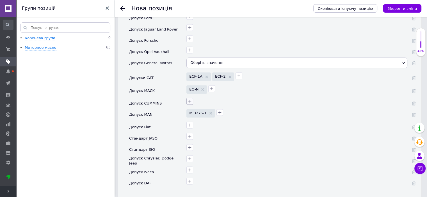
click at [188, 98] on button "button" at bounding box center [189, 101] width 7 height 7
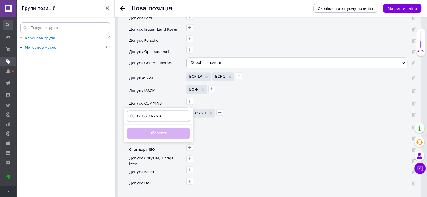
drag, startPoint x: 164, startPoint y: 107, endPoint x: 156, endPoint y: 107, distance: 7.6
click at [156, 111] on input "CES 20077/78" at bounding box center [158, 116] width 63 height 11
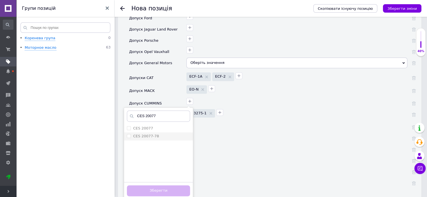
type input "CES 20077"
click at [128, 134] on 20077-78 "CES 20077-78" at bounding box center [129, 136] width 4 height 4
checkbox 20077-78 "true"
click at [152, 186] on button "Зберегти" at bounding box center [158, 191] width 63 height 11
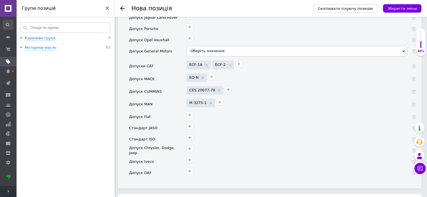
scroll to position [871, 0]
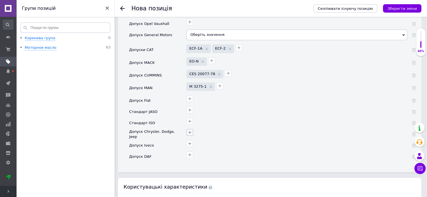
click at [190, 131] on icon "button" at bounding box center [189, 132] width 3 height 3
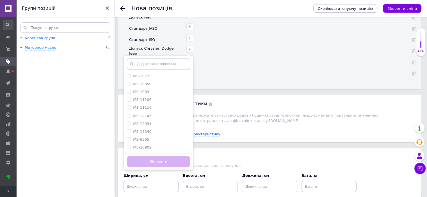
scroll to position [955, 0]
click at [274, 44] on div "MS-10725 MS-10850 MS-1089 MS-11106 MS-11116 MS-12145 MS-12991 MS-13340 MS-6395 …" at bounding box center [296, 48] width 222 height 8
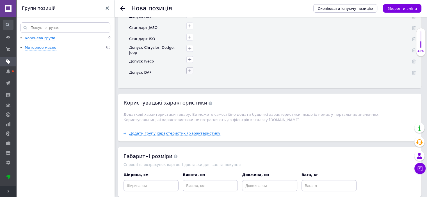
click at [192, 69] on icon "button" at bounding box center [190, 71] width 4 height 4
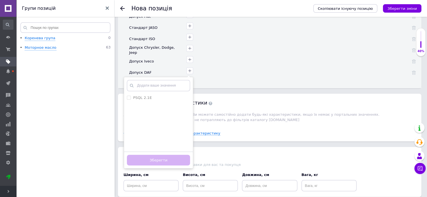
click at [236, 66] on div "PSQL 2.1E Додати ваше значення Зберегти" at bounding box center [296, 70] width 222 height 8
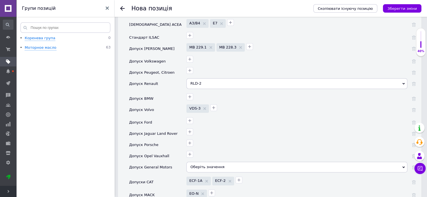
scroll to position [730, 0]
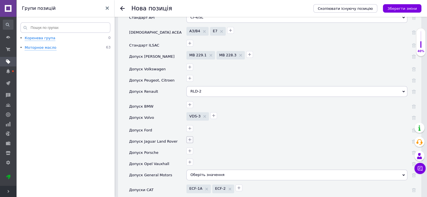
click at [189, 138] on icon "button" at bounding box center [190, 140] width 4 height 4
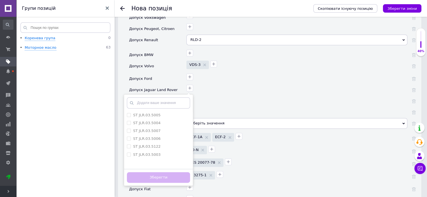
scroll to position [786, 0]
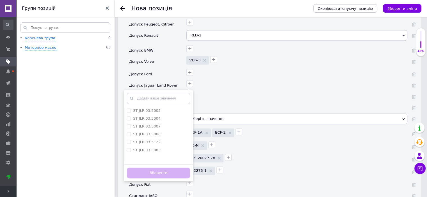
click at [240, 90] on div at bounding box center [296, 94] width 222 height 8
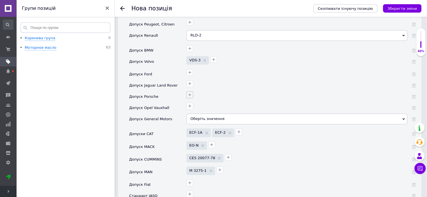
click at [190, 93] on icon "button" at bounding box center [190, 95] width 4 height 4
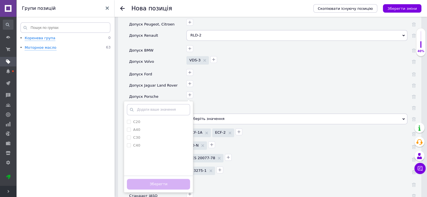
click at [223, 90] on div "C20 A40 C30 C40 Додати ваше значення Зберегти" at bounding box center [296, 94] width 222 height 8
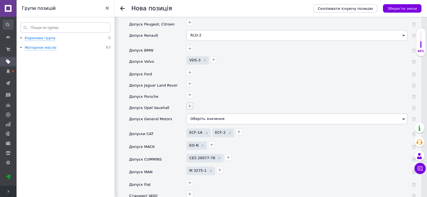
click at [189, 104] on icon "button" at bounding box center [190, 106] width 4 height 4
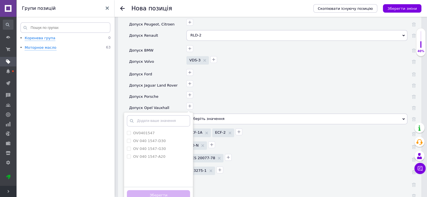
click at [215, 90] on div at bounding box center [296, 94] width 222 height 8
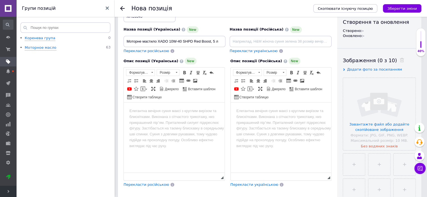
scroll to position [56, 0]
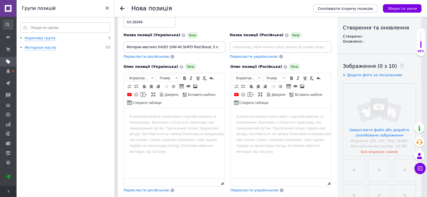
click at [129, 113] on html at bounding box center [174, 116] width 101 height 17
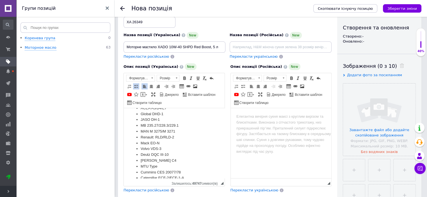
scroll to position [0, 0]
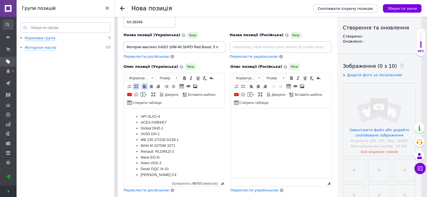
click at [237, 116] on body "Редактор, EBFD1F1C-F496-462C-ABA1-10C8951FDFC9" at bounding box center [281, 117] width 90 height 6
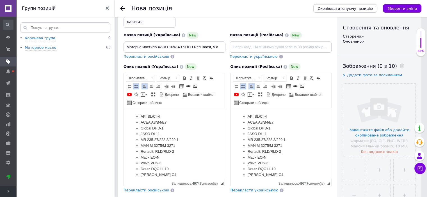
scroll to position [28, 0]
click at [145, 112] on html "API SL/CI-4 ACEA A3/B4/E7 Global DHD-1 JASO DH-1 MB 235.27/228.3/229.1 MAN M 32…" at bounding box center [174, 160] width 101 height 105
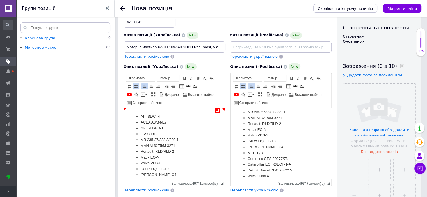
click at [133, 112] on html "↵ API SL/CI-4 ACEA A3/B4/E7 Global DHD-1 JASO DH-1 MB 235.27/228.3/229.1 MAN M …" at bounding box center [174, 160] width 101 height 105
click at [141, 116] on li "API SL/CI-4" at bounding box center [174, 117] width 67 height 6
click at [132, 116] on ul "API SL/CI-4 ACEA A3/B4/E7 Global DHD-1 JASO DH-1 MB 235.27/228.3/229.1 MAN M 32…" at bounding box center [174, 161] width 90 height 94
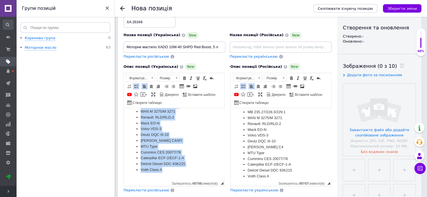
scroll to position [0, 0]
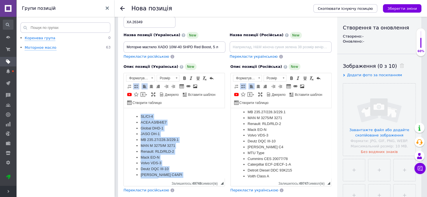
drag, startPoint x: 173, startPoint y: 171, endPoint x: 118, endPoint y: 97, distance: 92.8
click at [124, 108] on html "SL/CI-4 ACEA A3/B4/E7 Global DHD-1 JASO DH-1 MB 235.27/228.3/229.1 MAN M 3275/M…" at bounding box center [174, 160] width 101 height 105
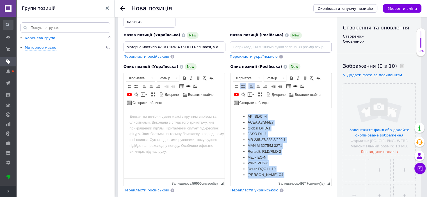
drag, startPoint x: 305, startPoint y: 173, endPoint x: 239, endPoint y: 102, distance: 97.2
click at [239, 108] on html "API SL/CI-4 ACEA A3/B4/E7 Global DHD-1 JASO DH-1 MB 235.27/228.3/229.1 MAN M 32…" at bounding box center [281, 160] width 101 height 105
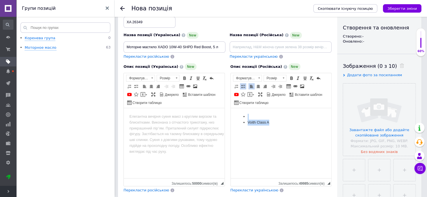
drag, startPoint x: 249, startPoint y: 124, endPoint x: 226, endPoint y: 108, distance: 27.3
click at [231, 108] on html "Voith Class A" at bounding box center [281, 119] width 101 height 23
click at [130, 118] on body "​​​​​​​" at bounding box center [174, 117] width 90 height 6
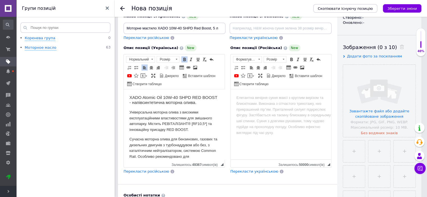
scroll to position [84, 0]
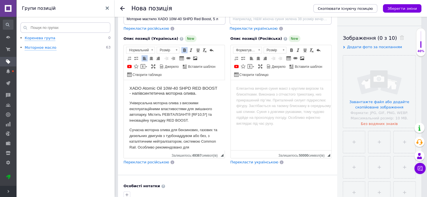
click at [242, 161] on span "Перекласти українською" at bounding box center [255, 162] width 48 height 4
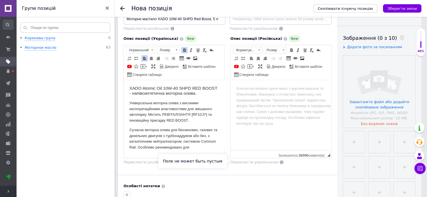
click at [246, 160] on span "Перекласти українською" at bounding box center [255, 162] width 48 height 4
click at [152, 163] on span "Перекласти російською" at bounding box center [147, 162] width 46 height 4
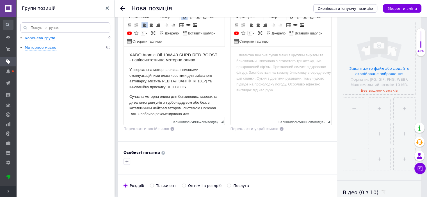
scroll to position [28, 0]
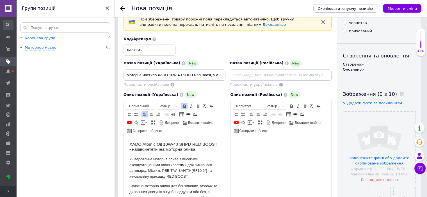
click at [240, 144] on body "Редактор, EBFD1F1C-F496-462C-ABA1-10C8951FDFC9" at bounding box center [281, 145] width 90 height 6
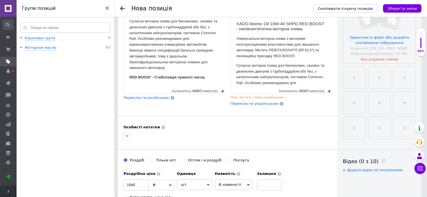
scroll to position [44, 0]
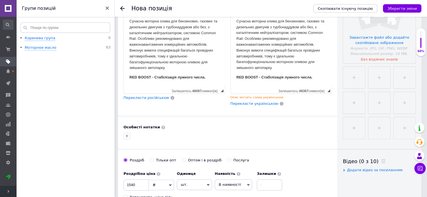
drag, startPoint x: 331, startPoint y: 65, endPoint x: 547, endPoint y: 125, distance: 224.3
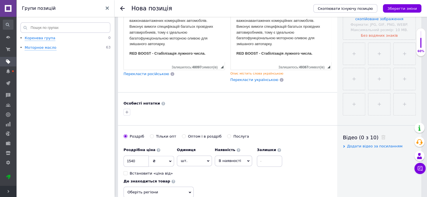
scroll to position [205, 0]
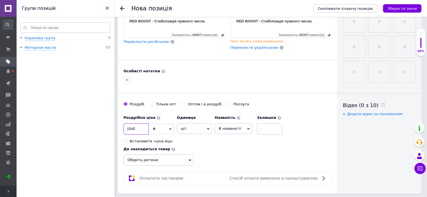
drag, startPoint x: 142, startPoint y: 128, endPoint x: 116, endPoint y: 128, distance: 25.8
type input "1650"
click at [234, 140] on div "Роздрібна ціна 1650 ₴ $ EUR CHF GBP ¥ PLN ₸ MDL HUF KGS CNY TRY KRW lei Встанов…" at bounding box center [205, 128] width 162 height 31
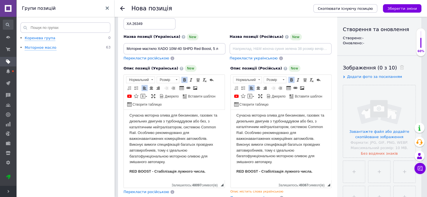
scroll to position [37, 0]
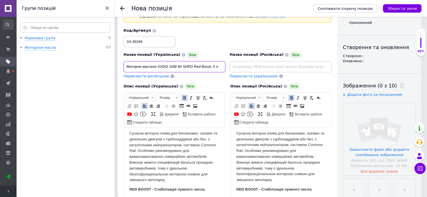
drag, startPoint x: 220, startPoint y: 65, endPoint x: 125, endPoint y: 64, distance: 95.8
click at [125, 64] on input "Моторне мастило XADO 10W-40 SHPD Red Boost, 5 л" at bounding box center [175, 66] width 102 height 11
paste input "XADO Atomic Oil 10W-40 SHPD Red Boost, 4 л"
type input "Моторна олива XADO Atomic Oil 10W-40 SHPD Red Boost, 4 л"
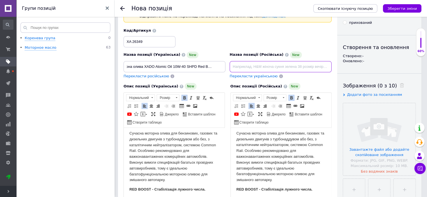
click at [244, 65] on input at bounding box center [281, 66] width 102 height 11
paste input "XADO Atomic Oil 10W-40 SHPD Red Boost, 4 л"
type input "XADO Atomic Oil 1"
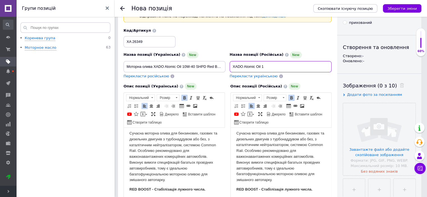
click at [211, 71] on div "Назва позиції (Українська) New Моторна олива XADO Atomic Oil 10W-40 SHPD Red Bo…" at bounding box center [228, 53] width 212 height 55
paste input "XADO Atomic Oil 10W-40 SHPD Red Boost, 4 л"
type input "Моторное масло XADO Atomic Oil 10W-40 SHPD Red Boost, 4 л"
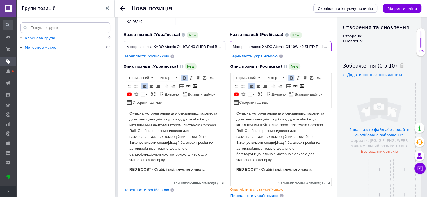
scroll to position [121, 0]
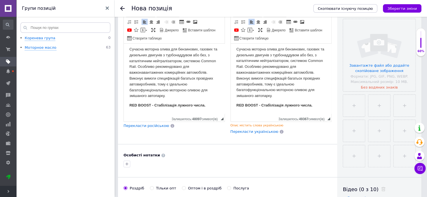
click at [208, 106] on p "RED BOOST - Стабілізація лужного числа." at bounding box center [174, 106] width 90 height 6
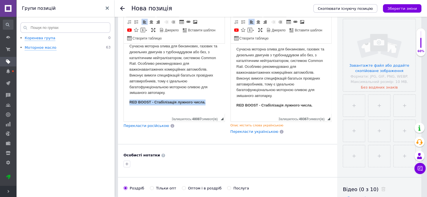
drag, startPoint x: 209, startPoint y: 102, endPoint x: 122, endPoint y: 101, distance: 87.1
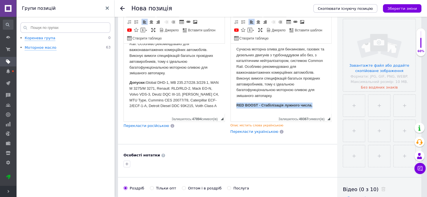
drag, startPoint x: 294, startPoint y: 104, endPoint x: 230, endPoint y: 105, distance: 63.8
click at [231, 105] on html "XADO Atomic Oil 10W-40 SHPD RED BOOST - напівсинтетична моторна олива. Універса…" at bounding box center [281, 56] width 101 height 115
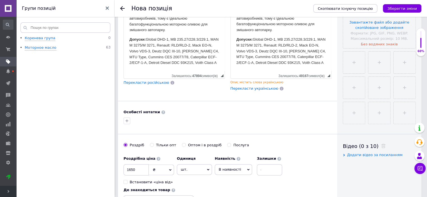
scroll to position [24, 0]
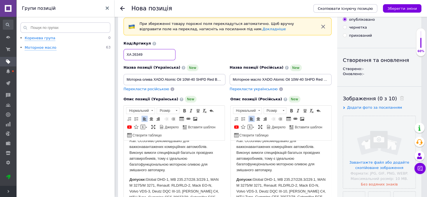
drag, startPoint x: 132, startPoint y: 55, endPoint x: 135, endPoint y: 52, distance: 4.0
click at [133, 54] on input "XA 26349" at bounding box center [150, 54] width 52 height 11
drag, startPoint x: 145, startPoint y: 53, endPoint x: 126, endPoint y: 54, distance: 18.8
click at [126, 54] on input "XA26349" at bounding box center [150, 54] width 52 height 11
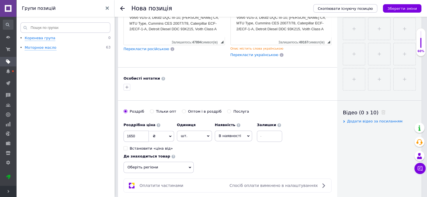
scroll to position [276, 0]
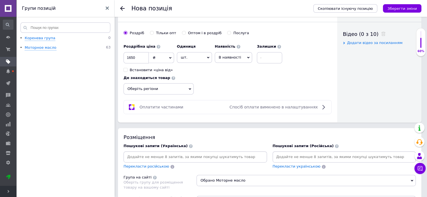
type input "XA26349"
click at [146, 154] on input at bounding box center [195, 157] width 141 height 8
paste input "XA26349"
type input "XA26349"
click at [278, 155] on input at bounding box center [344, 157] width 141 height 8
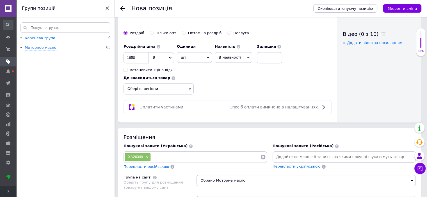
paste input "XA26349"
type input "XA26349"
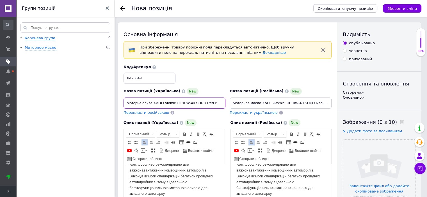
scroll to position [0, 9]
drag, startPoint x: 153, startPoint y: 103, endPoint x: 226, endPoint y: 103, distance: 72.2
click at [226, 103] on div "Назва позиції (Українська) New Моторна олива XADO Atomic Oil 10W-40 SHPD Red Bo…" at bounding box center [175, 102] width 106 height 32
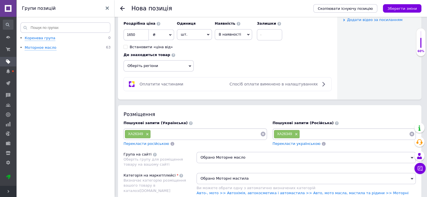
scroll to position [309, 0]
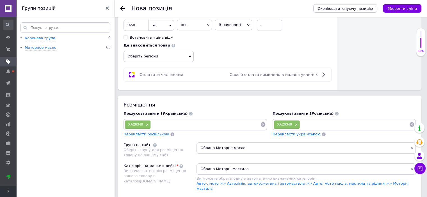
click at [163, 124] on input at bounding box center [205, 124] width 109 height 8
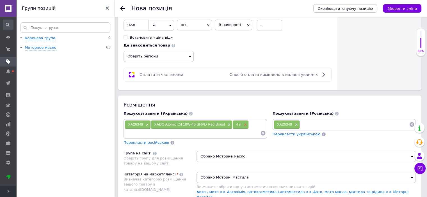
click at [246, 123] on span "×" at bounding box center [245, 125] width 4 height 5
click at [307, 124] on input at bounding box center [354, 124] width 109 height 8
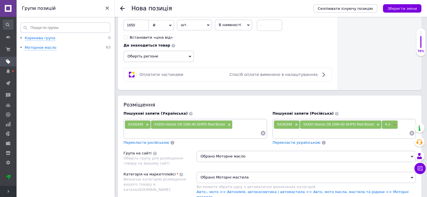
click at [394, 123] on span "×" at bounding box center [394, 125] width 4 height 5
click at [146, 131] on input at bounding box center [193, 133] width 136 height 8
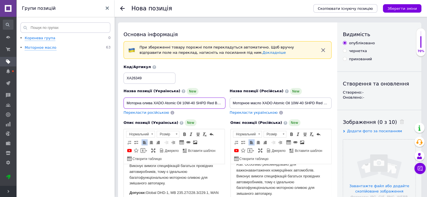
scroll to position [0, 9]
drag, startPoint x: 126, startPoint y: 100, endPoint x: 215, endPoint y: 101, distance: 88.5
click at [215, 101] on input "Моторна олива XADO Atomic Oil 10W-40 SHPD Red Boost, 4 л" at bounding box center [175, 103] width 102 height 11
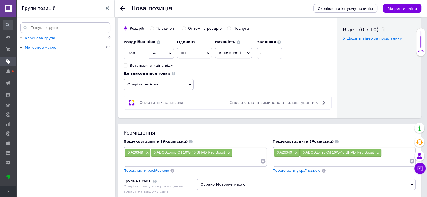
scroll to position [337, 0]
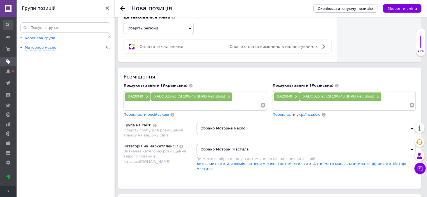
click at [162, 103] on input at bounding box center [193, 105] width 136 height 8
paste input "Моторна олива XADO Atomic Oil 10W-40 SHPD Red Boost"
drag, startPoint x: 183, startPoint y: 104, endPoint x: 166, endPoint y: 104, distance: 16.3
click at [166, 104] on input "Моторна олива XADO Atomic Oil 10W-40 SHPD Red Boost" at bounding box center [193, 105] width 136 height 8
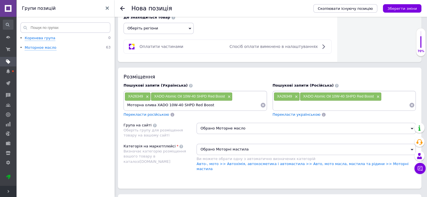
click at [174, 104] on input "Моторна олива XADO 10W-40 SHPD Red Boost" at bounding box center [193, 105] width 136 height 8
click at [209, 104] on input "Моторна олива XADO 10W40 SHPD Red Boost" at bounding box center [193, 105] width 136 height 8
type input "Моторна олива XADO 10W40 SHPD Red Boost 4л"
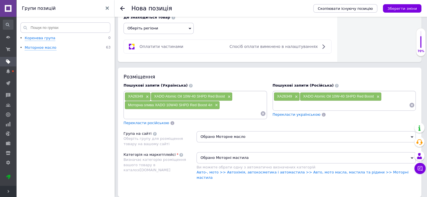
click at [294, 103] on input at bounding box center [342, 105] width 136 height 8
paste input "Моторна олива XADO Atomic Oil 10W-40 SHPD Red Boost"
click at [291, 104] on input "Моторна олива XADO Atomic Oil 10W-40 SHPD Red Boost" at bounding box center [342, 105] width 136 height 8
click at [303, 102] on input "Моторное олива XADO Atomic Oil 10W-40 SHPD Red Boost" at bounding box center [342, 105] width 136 height 8
type input "Моторное масло XADO Atomic Oil 10W-40 SHPD Red Boost"
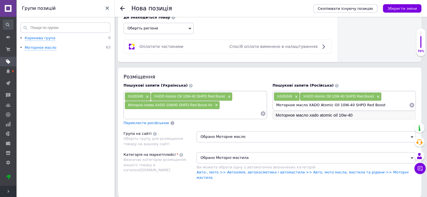
click at [336, 112] on li "Моторное масло xado atomic oil 10w-40" at bounding box center [344, 116] width 143 height 8
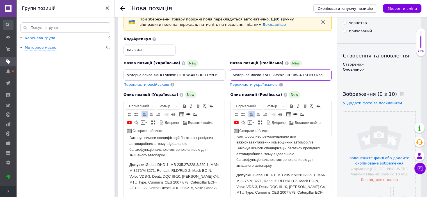
scroll to position [0, 12]
drag, startPoint x: 263, startPoint y: 74, endPoint x: 321, endPoint y: 77, distance: 58.5
click at [321, 77] on input "Моторное масло XADO Atomic Oil 10W-40 SHPD Red Boost, 4 л" at bounding box center [281, 75] width 102 height 11
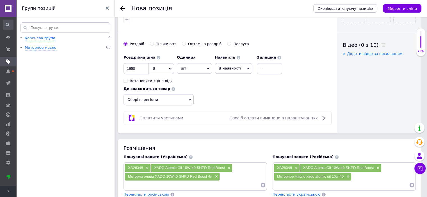
scroll to position [309, 0]
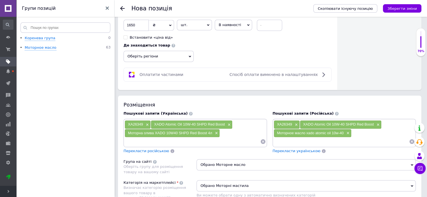
click at [183, 138] on input at bounding box center [193, 142] width 136 height 8
paste input "XADO Atomic Oil 10W-40 SHPD Red Boost"
drag, startPoint x: 155, startPoint y: 140, endPoint x: 137, endPoint y: 142, distance: 17.8
click at [137, 142] on input "XADO Atomic Oil 10W-40 SHPD Red Boost" at bounding box center [193, 142] width 136 height 8
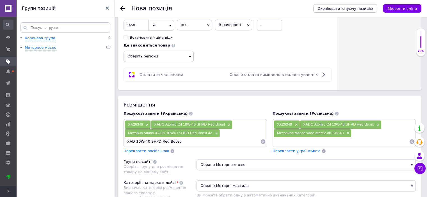
click at [249, 135] on div "XA26349 × XADO Atomic Oil 10W-40 SHPD Red Boost × Моторна олива XADO 10W40 SHPD…" at bounding box center [195, 132] width 141 height 25
click at [135, 138] on input "XAD 10W-40 SHPD Red Boost" at bounding box center [193, 142] width 136 height 8
type input "XADО 10W-40 SHPD Red Boost"
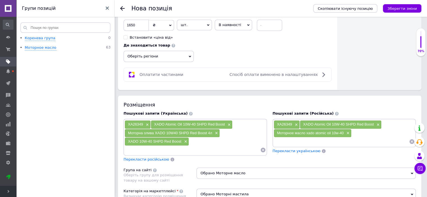
click at [291, 142] on input at bounding box center [342, 142] width 136 height 8
paste input "XADO Atomic Oil 10W-40 SHPD Red Boost"
drag, startPoint x: 306, startPoint y: 140, endPoint x: 288, endPoint y: 141, distance: 17.8
click at [288, 141] on input "XADO Atomic Oil 10W-40 SHPD Red Boost" at bounding box center [342, 142] width 136 height 8
click at [297, 139] on input "XADO 10W-40 SHPD Red Boost" at bounding box center [342, 142] width 136 height 8
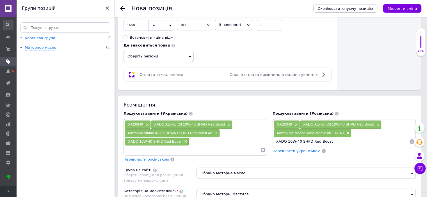
type input "XADO 10W40 SHPD Red Boost"
click at [174, 150] on input at bounding box center [193, 150] width 136 height 8
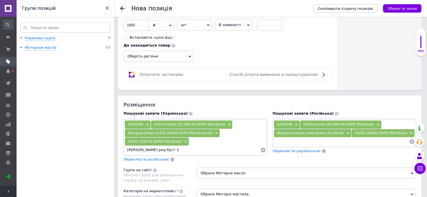
type input "[PERSON_NAME] ред буст"
click at [288, 139] on input at bounding box center [342, 142] width 136 height 8
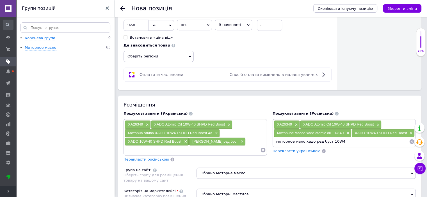
type input "моторное мало хадо ред буст 10W40"
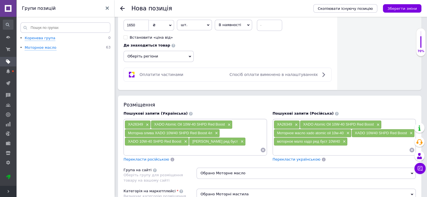
click at [207, 148] on input at bounding box center [193, 150] width 136 height 8
type input "10W40 shpd xado"
drag, startPoint x: 298, startPoint y: 151, endPoint x: 307, endPoint y: 141, distance: 13.3
click at [298, 151] on input at bounding box center [342, 150] width 136 height 8
type input "10W40 XADO SHPD"
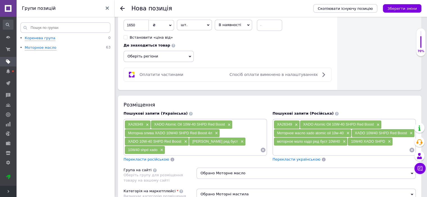
click at [193, 151] on input at bounding box center [212, 150] width 95 height 8
type input "g"
type input "XADO полусинтетика"
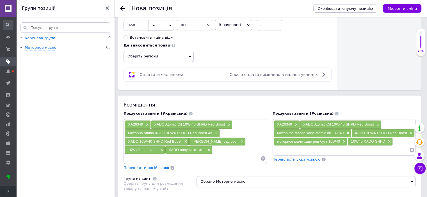
click at [277, 147] on input at bounding box center [342, 150] width 136 height 8
type input "XADO полусинтетика"
click at [173, 156] on input at bounding box center [193, 158] width 136 height 8
type input "10w40 xado red boost 4l"
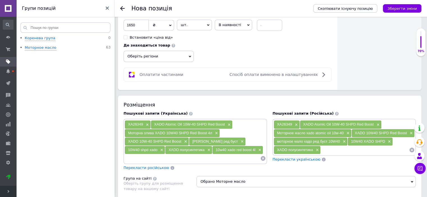
click at [334, 147] on input at bounding box center [365, 150] width 88 height 8
type input "10w40 xado red boost shpd"
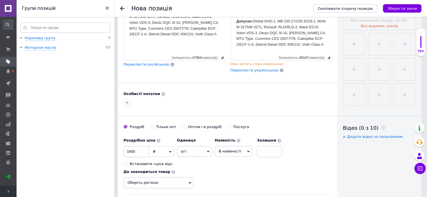
scroll to position [112, 0]
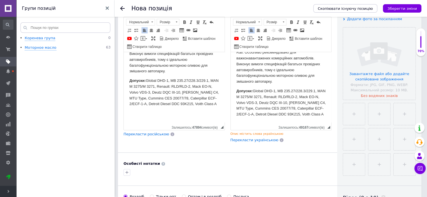
click at [156, 133] on span "Перекласти російською" at bounding box center [147, 134] width 46 height 4
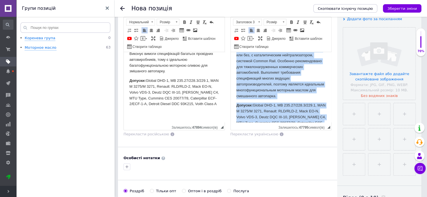
scroll to position [341, 0]
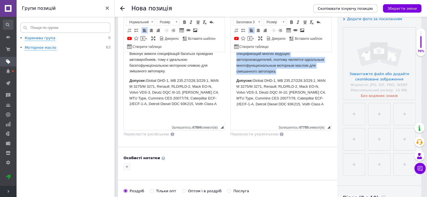
drag, startPoint x: 237, startPoint y: 77, endPoint x: 325, endPoint y: 67, distance: 88.2
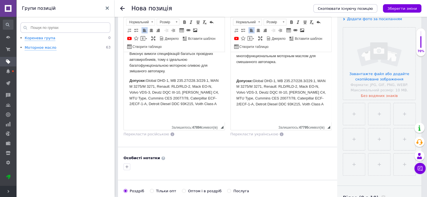
scroll to position [103, 0]
click at [237, 79] on strong "Допуски:" at bounding box center [244, 81] width 16 height 4
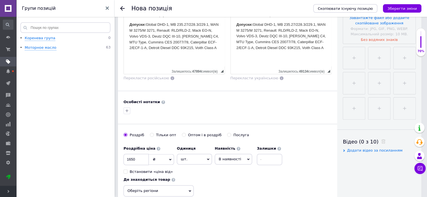
scroll to position [253, 0]
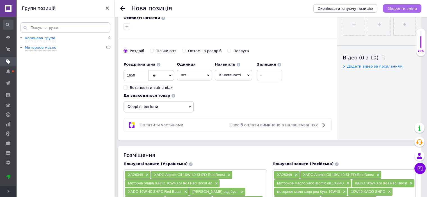
click at [401, 8] on icon "Зберегти зміни" at bounding box center [402, 8] width 29 height 4
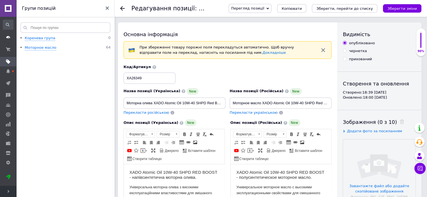
click at [8, 38] on use at bounding box center [8, 37] width 4 height 3
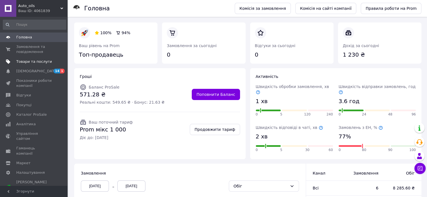
click at [40, 59] on link "Товари та послуги" at bounding box center [34, 62] width 69 height 10
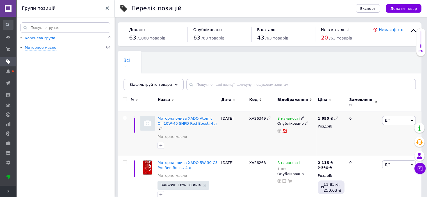
click at [162, 117] on span "Моторна олива XADO Atomic Oil 10W-40 SHPD Red Boost, 4 л" at bounding box center [187, 121] width 59 height 9
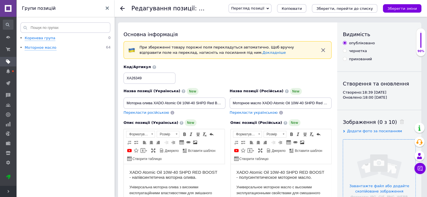
click at [378, 178] on input "file" at bounding box center [379, 176] width 72 height 72
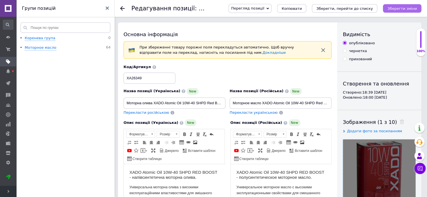
click at [401, 8] on icon "Зберегти зміни" at bounding box center [402, 8] width 29 height 4
click at [8, 34] on link "Головна" at bounding box center [8, 38] width 16 height 10
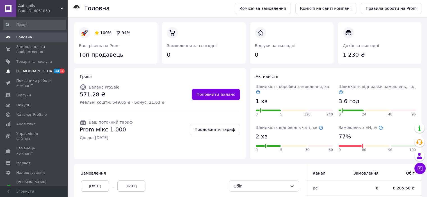
click at [32, 72] on span "[DEMOGRAPHIC_DATA]" at bounding box center [37, 71] width 42 height 5
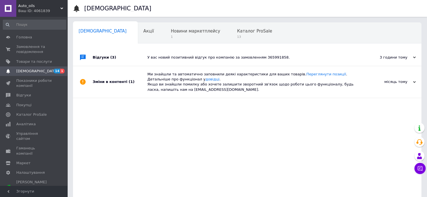
click at [415, 58] on icon at bounding box center [414, 57] width 3 height 3
